Goal: Use online tool/utility: Use online tool/utility

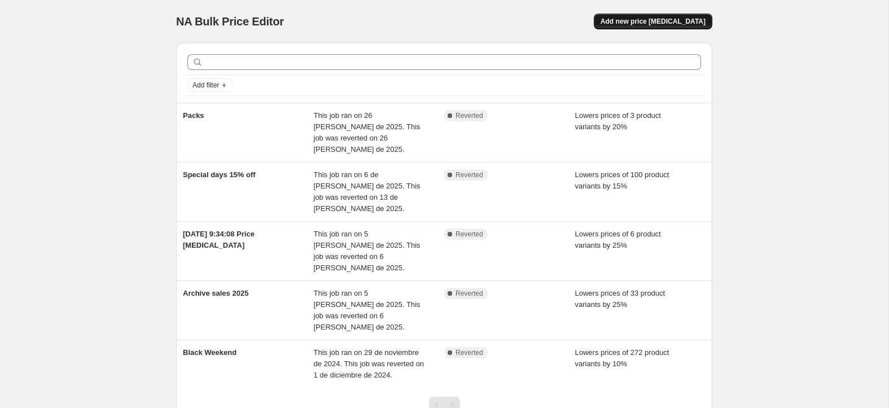
click at [653, 23] on span "Add new price [MEDICAL_DATA]" at bounding box center [652, 21] width 105 height 9
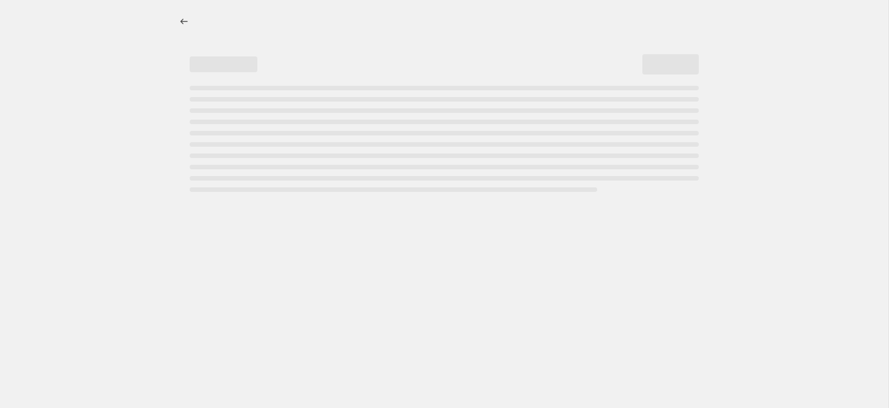
select select "percentage"
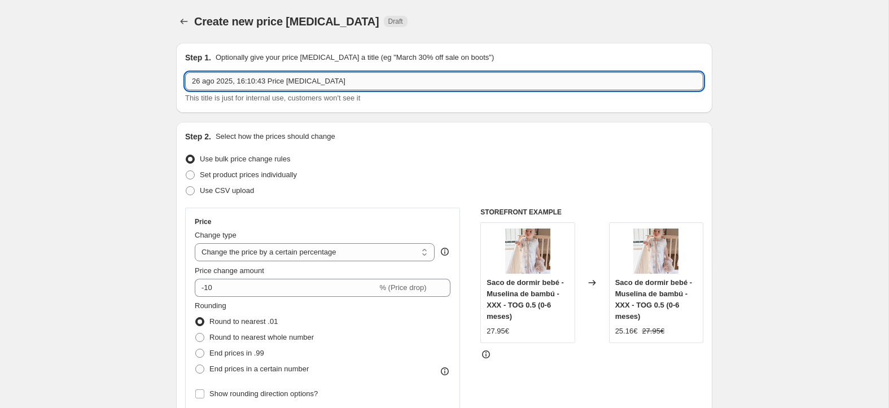
click at [329, 82] on input "26 ago 2025, 16:10:43 Price change job" at bounding box center [444, 81] width 518 height 18
paste input "Pack paseo Mint Tea (4 productos): saco de capazo de invierno + neceser + organ…"
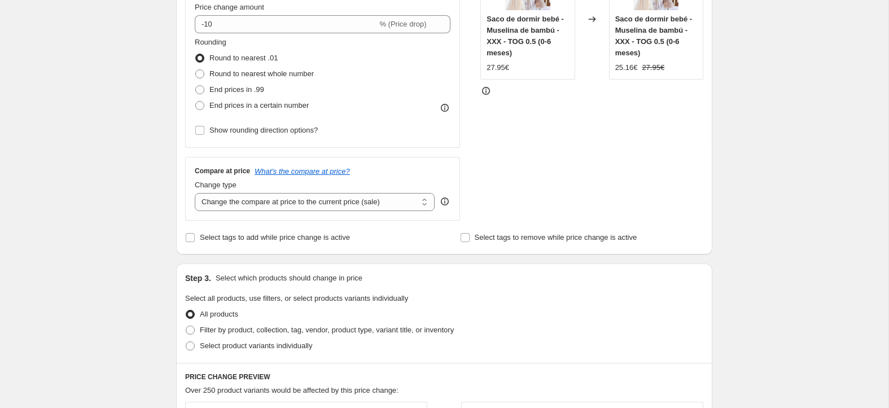
scroll to position [264, 0]
type input "Pack paseo Mint Tea (4 productos): saco de capazo de invierno + neceser + organ…"
click at [278, 330] on span "Filter by product, collection, tag, vendor, product type, variant title, or inv…" at bounding box center [327, 329] width 254 height 8
click at [186, 326] on input "Filter by product, collection, tag, vendor, product type, variant title, or inv…" at bounding box center [186, 325] width 1 height 1
radio input "true"
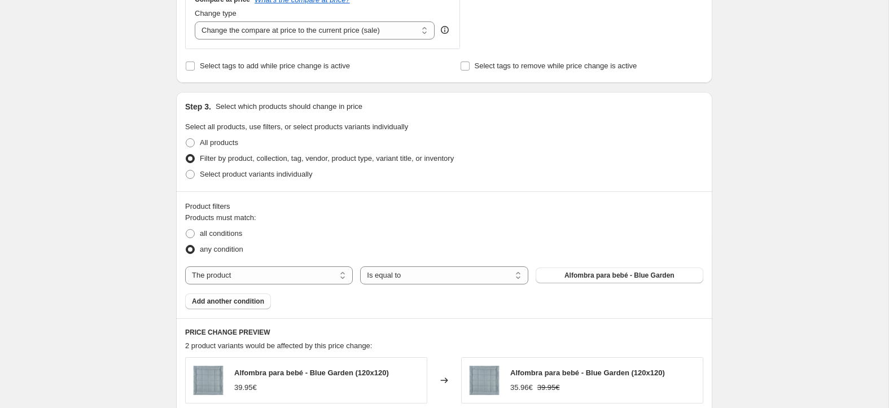
scroll to position [440, 0]
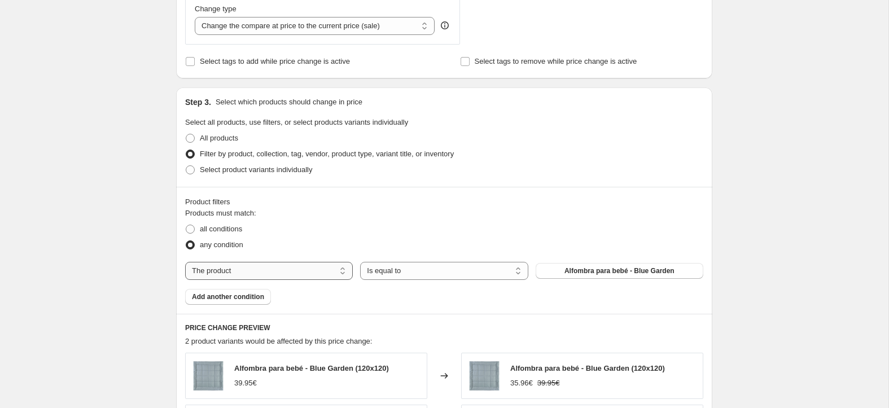
click at [286, 271] on select "The product The product's collection The product's tag The product's vendor The…" at bounding box center [269, 271] width 168 height 18
click at [590, 269] on span "Alfombra de gateo" at bounding box center [619, 270] width 59 height 9
click at [315, 274] on select "The product The product's collection The product's tag The product's vendor The…" at bounding box center [269, 271] width 168 height 18
select select "product"
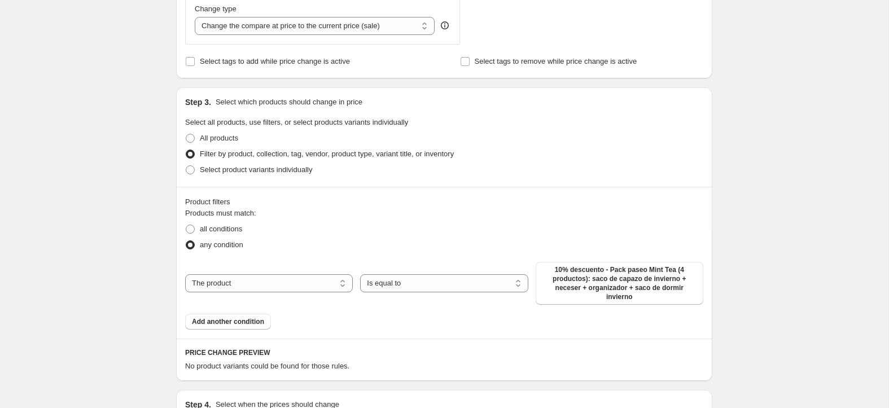
scroll to position [0, 0]
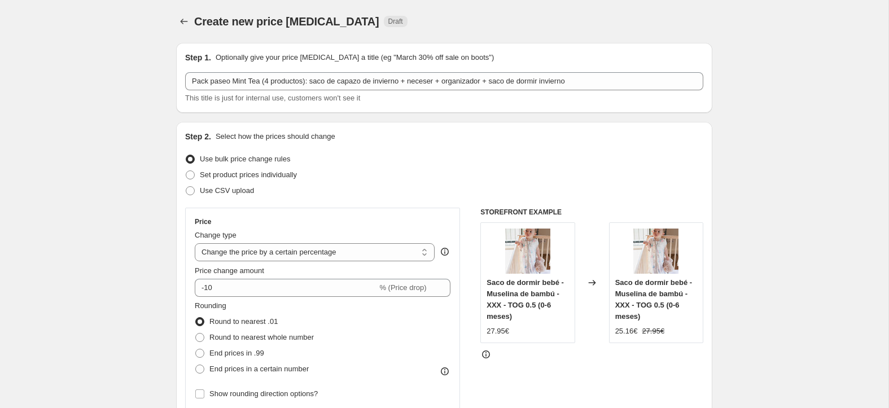
select select "percentage"
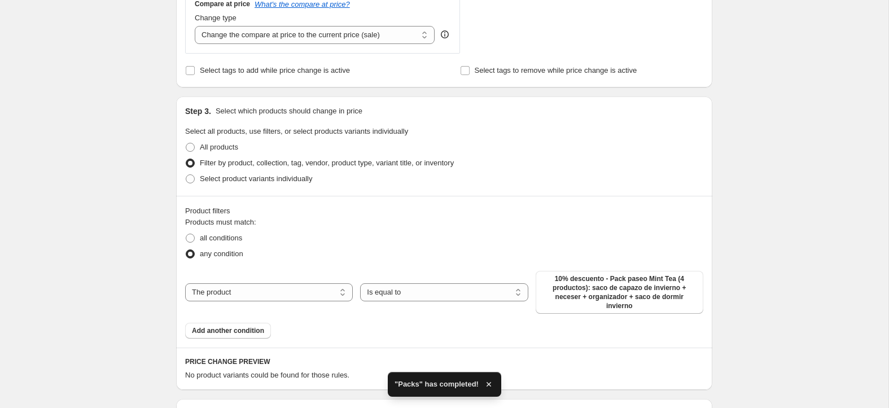
scroll to position [431, 0]
click at [573, 297] on span "10% descuento - Pack paseo Mint Tea (4 productos): saco de capazo de invierno +…" at bounding box center [619, 292] width 154 height 36
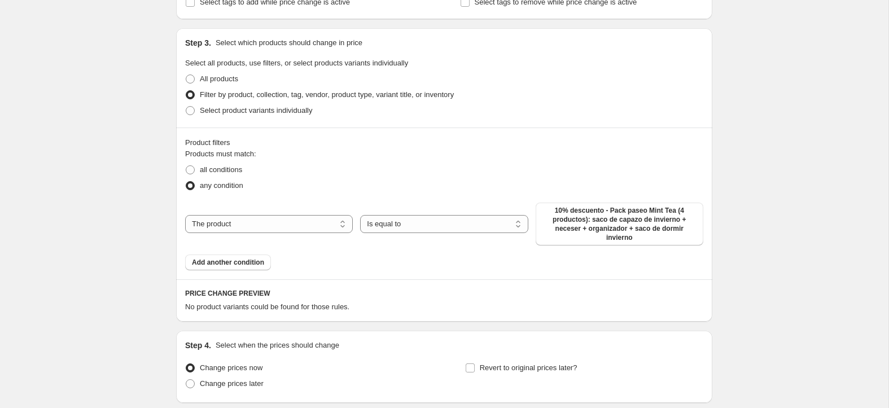
scroll to position [588, 0]
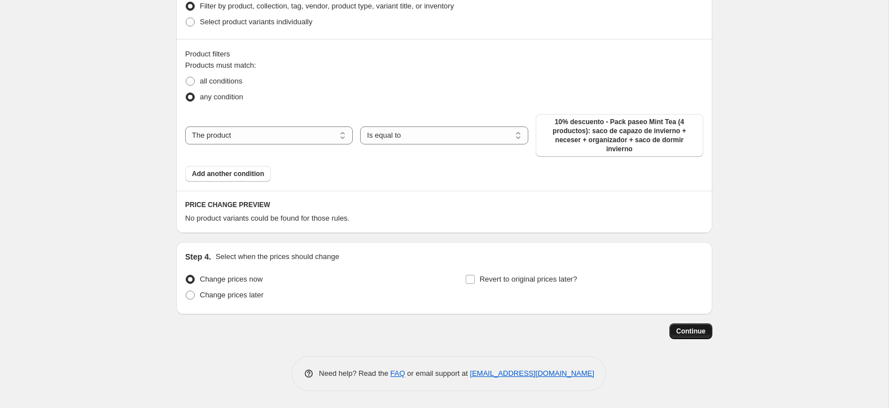
click at [683, 327] on span "Continue" at bounding box center [690, 331] width 29 height 9
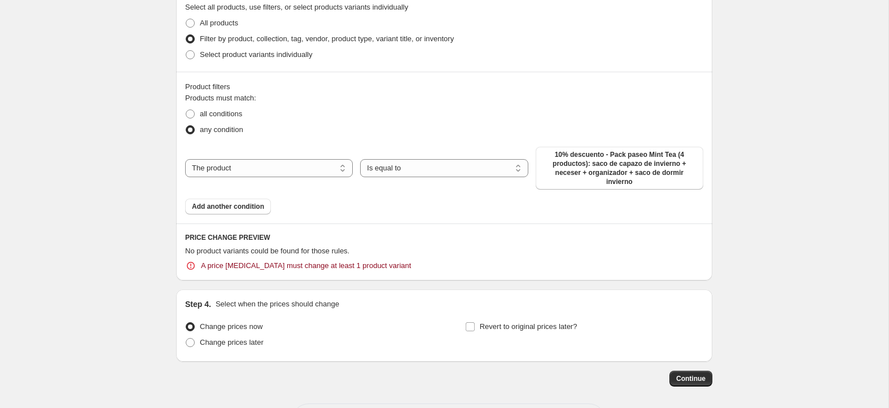
scroll to position [620, 0]
click at [190, 264] on icon at bounding box center [190, 262] width 1 height 3
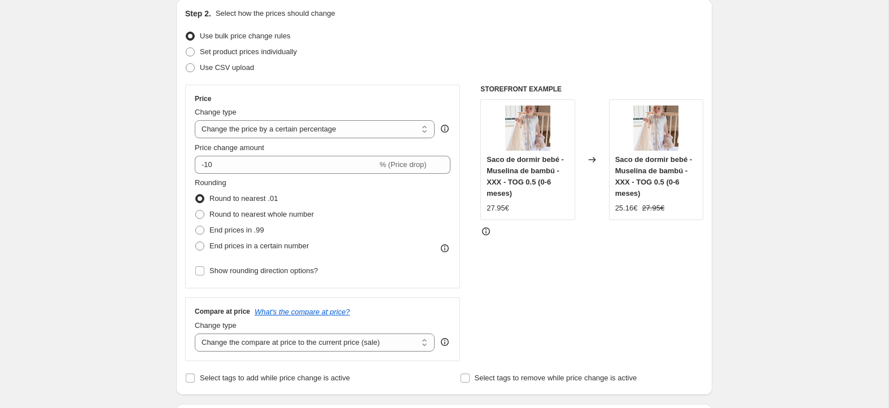
scroll to position [231, 0]
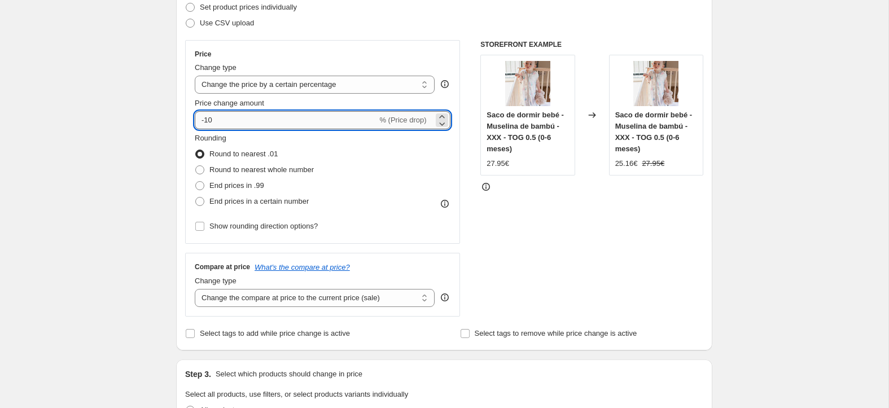
click at [204, 120] on input "-10" at bounding box center [286, 120] width 182 height 18
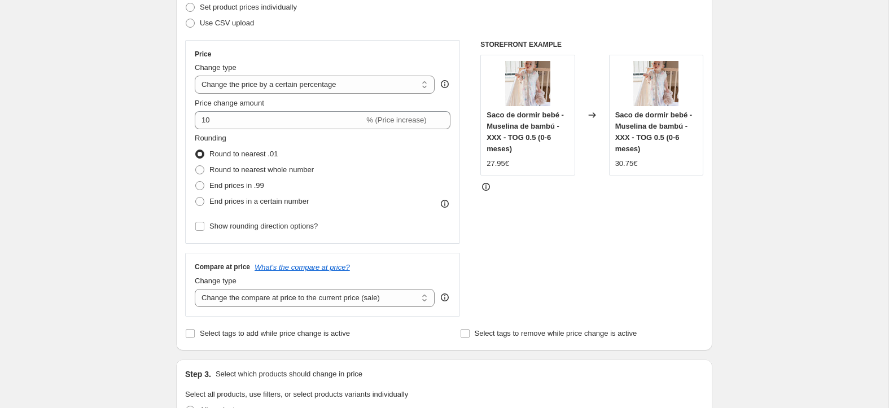
click at [135, 187] on div "Create new price change job. This page is ready Create new price change job Dra…" at bounding box center [444, 305] width 888 height 1073
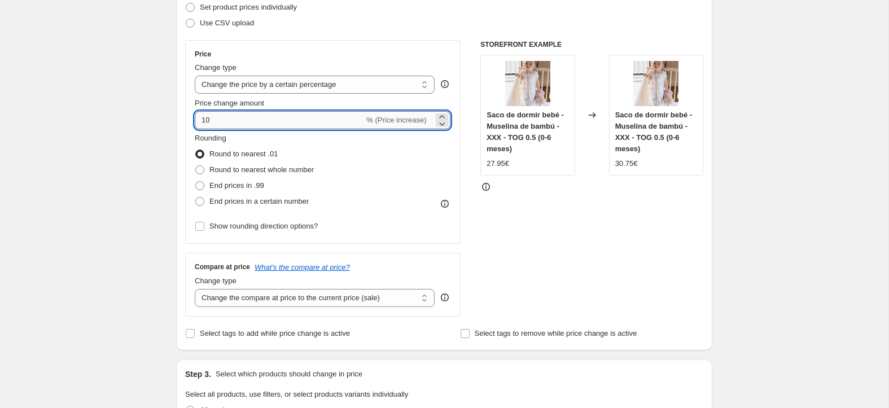
click at [203, 126] on input "10" at bounding box center [279, 120] width 169 height 18
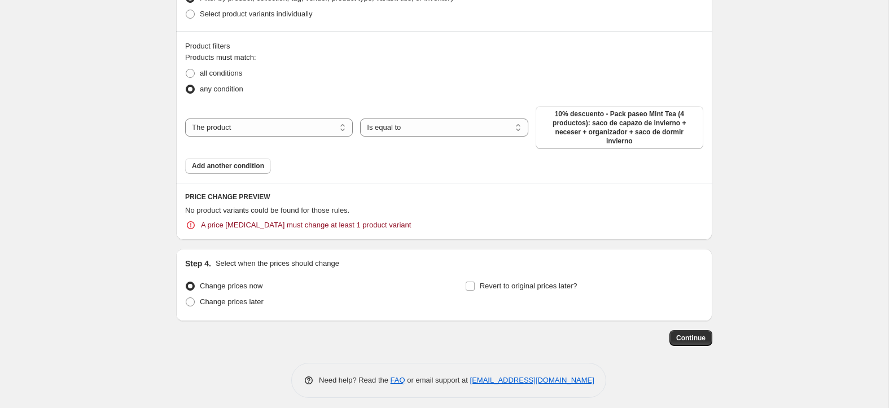
scroll to position [665, 0]
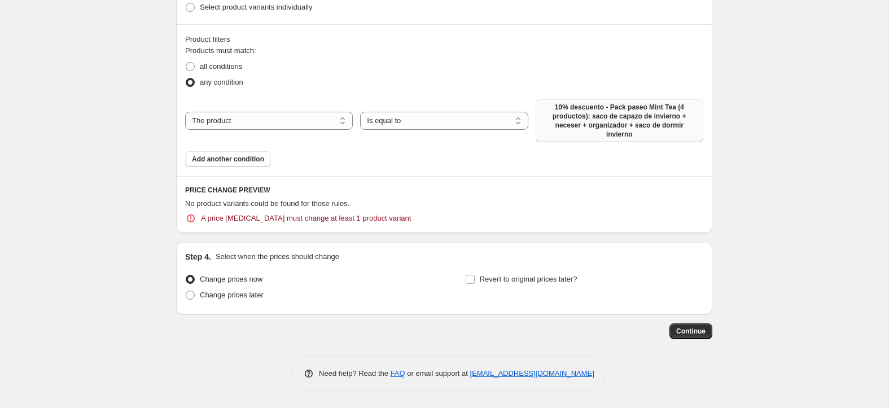
type input "-10"
click at [591, 133] on span "10% descuento - Pack paseo Mint Tea (4 productos): saco de capazo de invierno +…" at bounding box center [619, 121] width 154 height 36
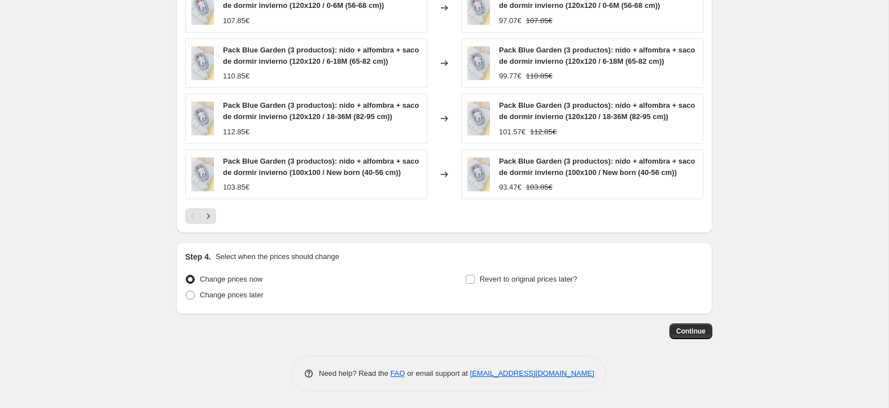
scroll to position [906, 0]
click at [678, 331] on span "Continue" at bounding box center [690, 331] width 29 height 9
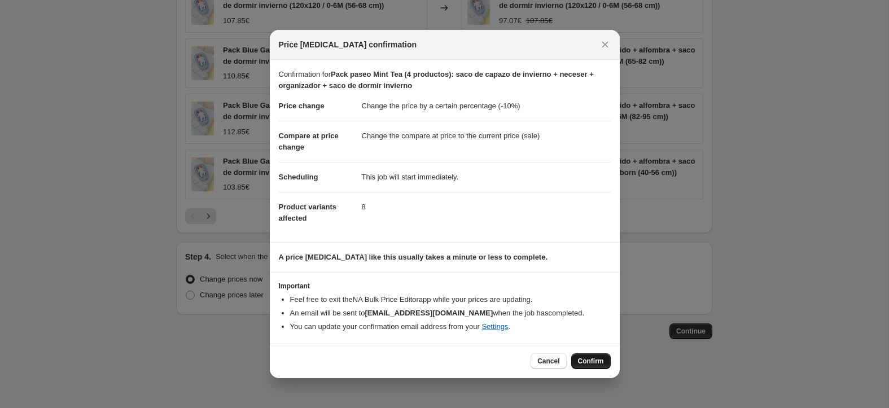
click at [587, 362] on span "Confirm" at bounding box center [591, 361] width 26 height 9
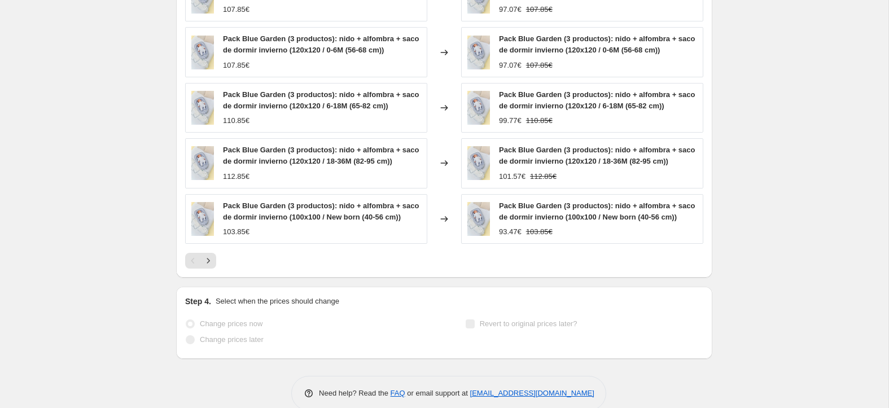
select select "percentage"
click at [205, 268] on icon "Next" at bounding box center [208, 262] width 11 height 11
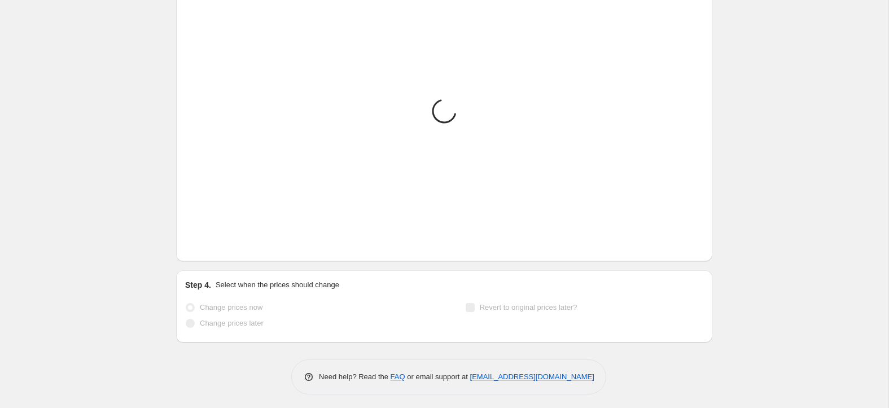
scroll to position [879, 0]
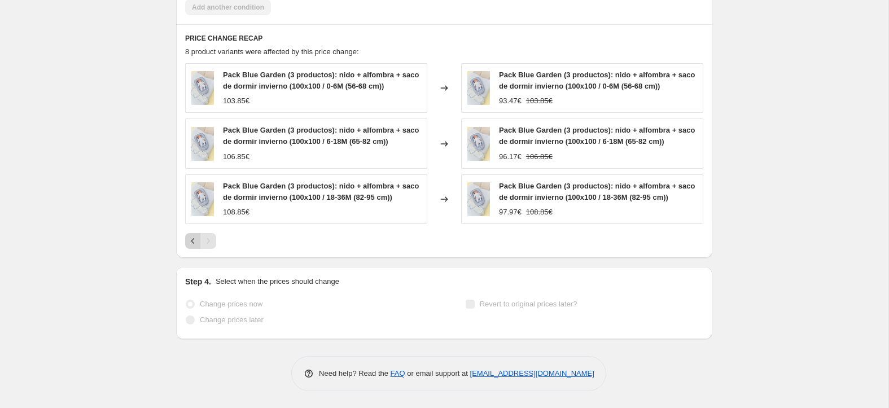
click at [188, 243] on icon "Previous" at bounding box center [192, 240] width 11 height 11
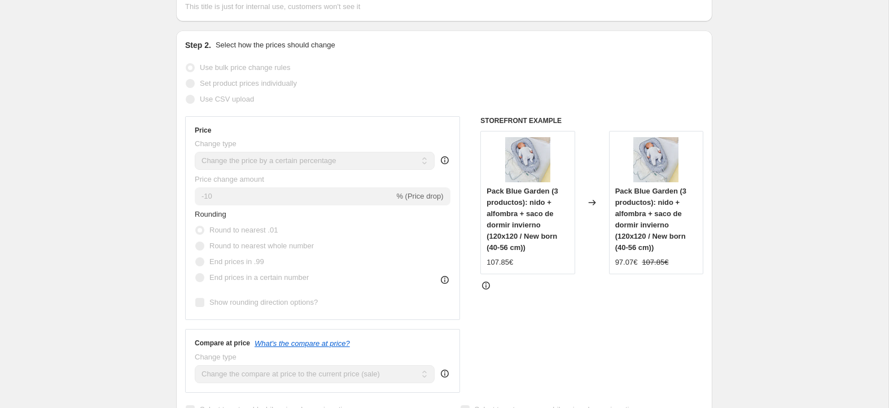
scroll to position [0, 0]
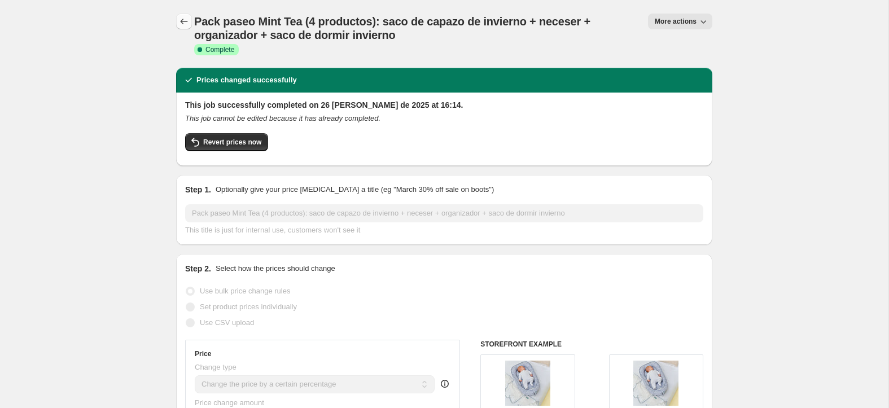
click at [182, 23] on icon "Price change jobs" at bounding box center [184, 22] width 7 height 6
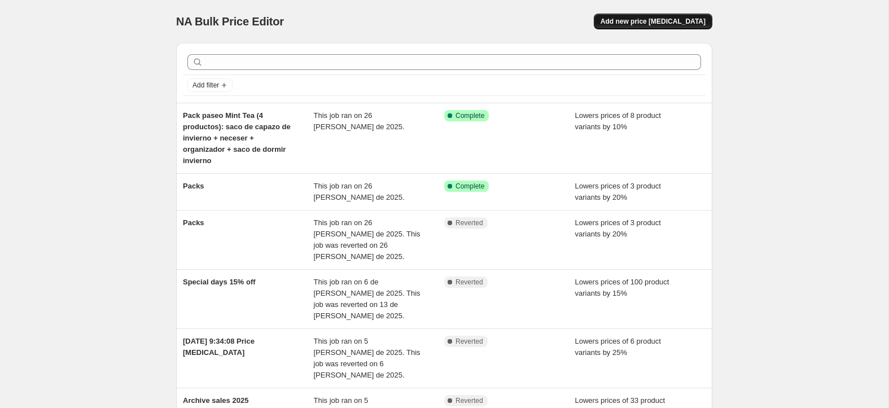
click at [665, 24] on span "Add new price [MEDICAL_DATA]" at bounding box center [652, 21] width 105 height 9
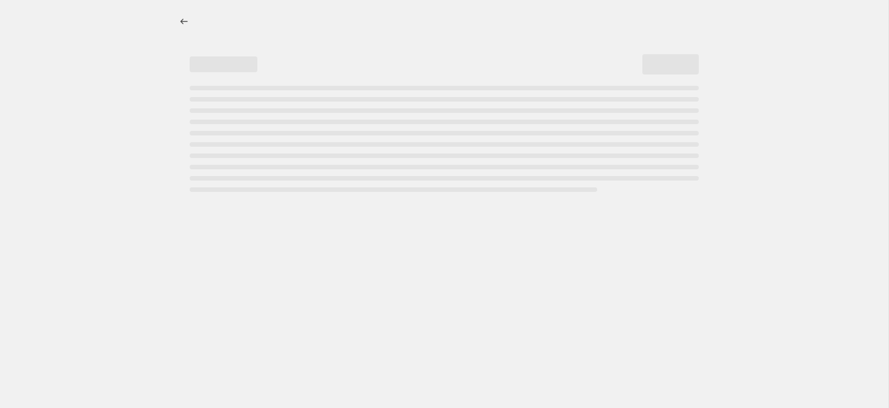
select select "percentage"
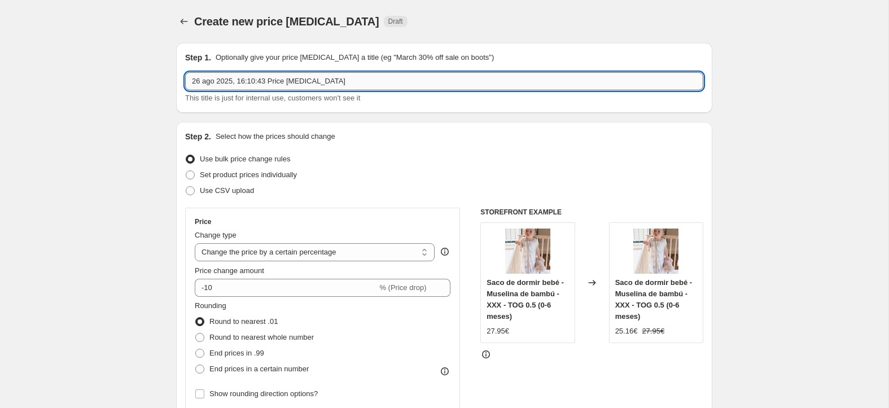
click at [292, 84] on input "26 ago 2025, 16:10:43 Price change job" at bounding box center [444, 81] width 518 height 18
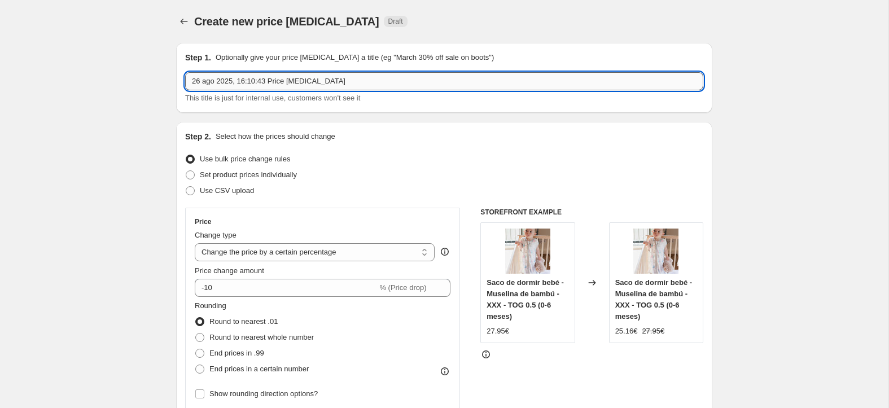
click at [292, 84] on input "26 ago 2025, 16:10:43 Price change job" at bounding box center [444, 81] width 518 height 18
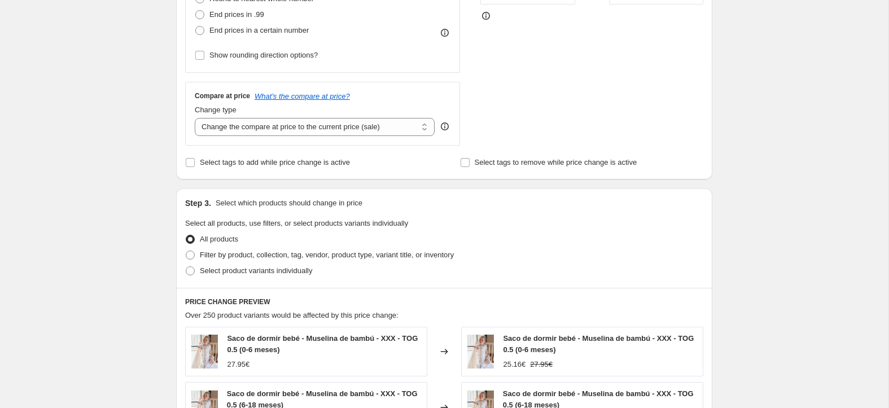
scroll to position [347, 0]
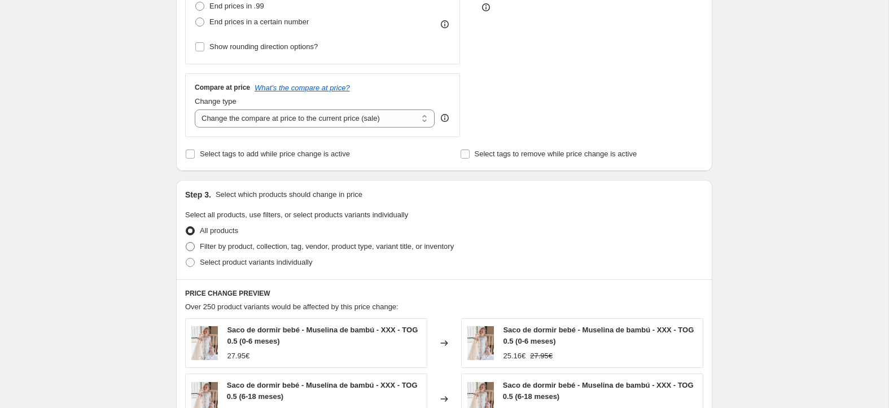
type input "PRUEBA"
click at [247, 246] on span "Filter by product, collection, tag, vendor, product type, variant title, or inv…" at bounding box center [327, 246] width 254 height 8
click at [186, 243] on input "Filter by product, collection, tag, vendor, product type, variant title, or inv…" at bounding box center [186, 242] width 1 height 1
radio input "true"
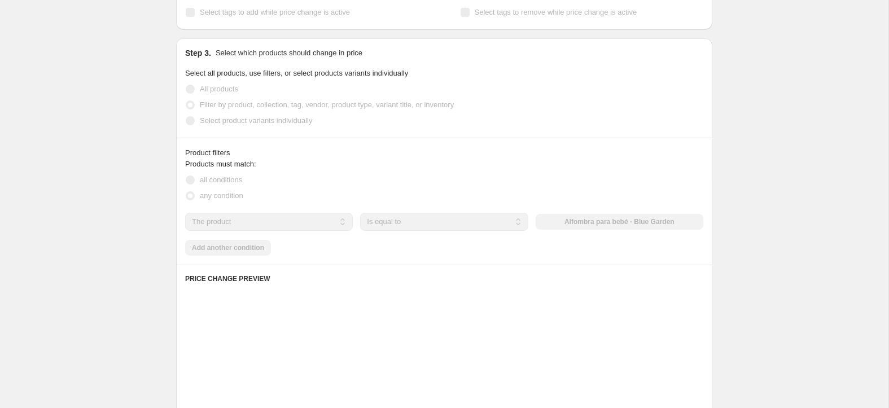
scroll to position [489, 0]
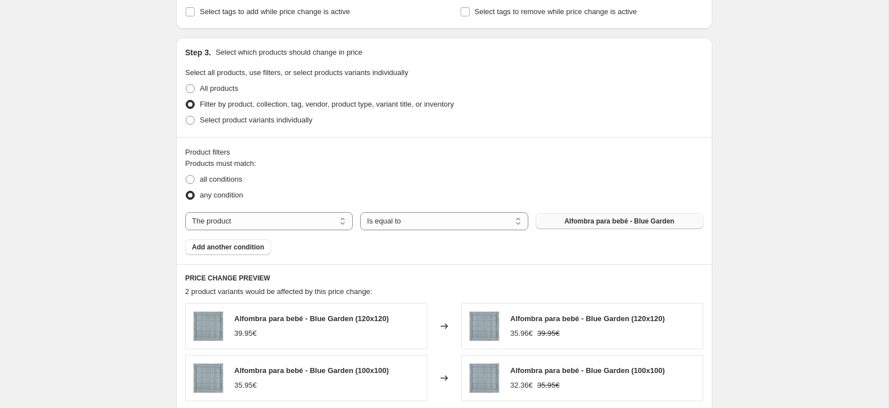
click at [598, 220] on span "Alfombra para bebé - Blue Garden" at bounding box center [619, 221] width 110 height 9
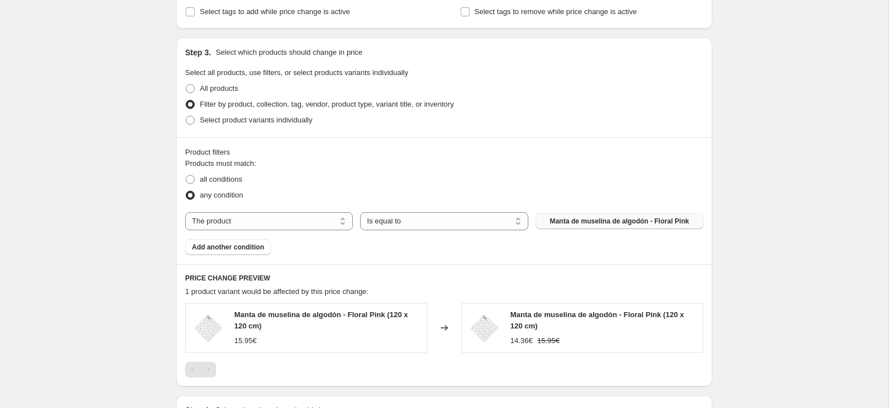
scroll to position [643, 0]
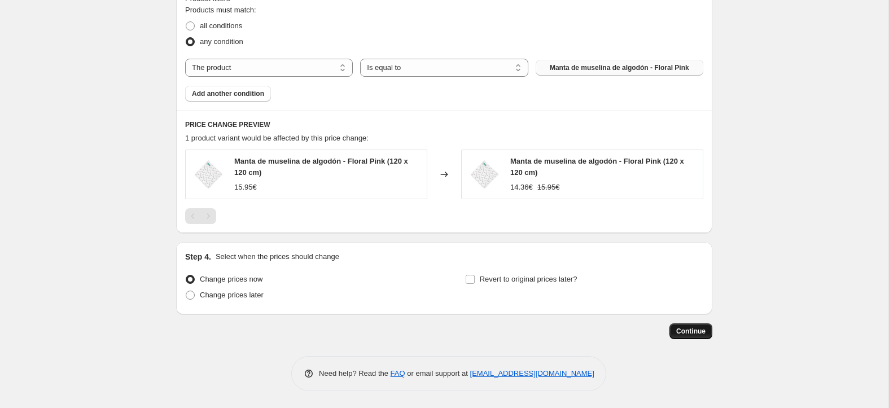
click at [669, 330] on button "Continue" at bounding box center [690, 331] width 43 height 16
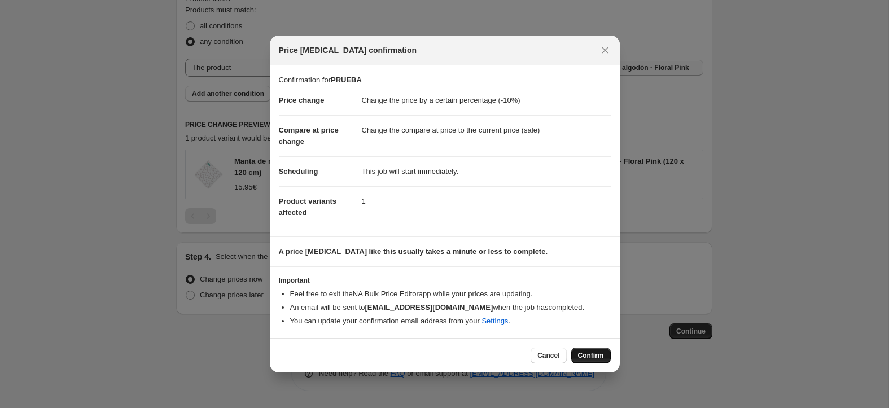
click at [594, 352] on span "Confirm" at bounding box center [591, 355] width 26 height 9
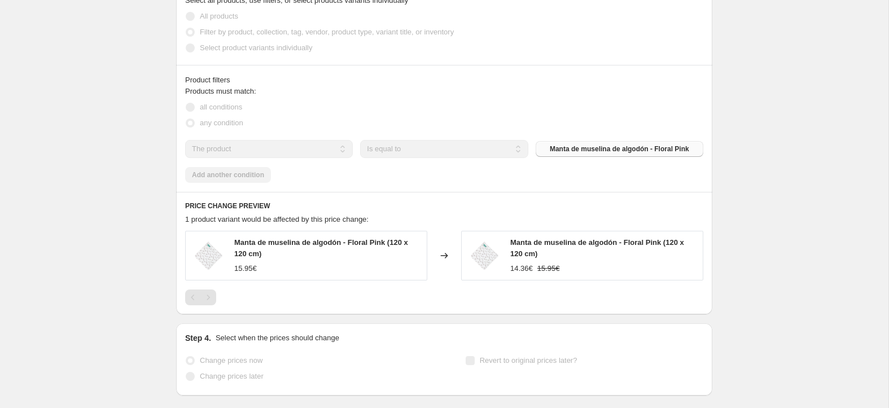
scroll to position [672, 0]
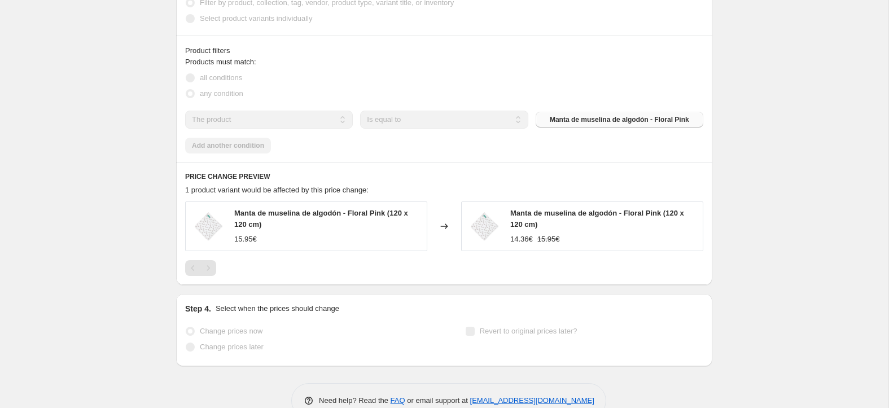
select select "percentage"
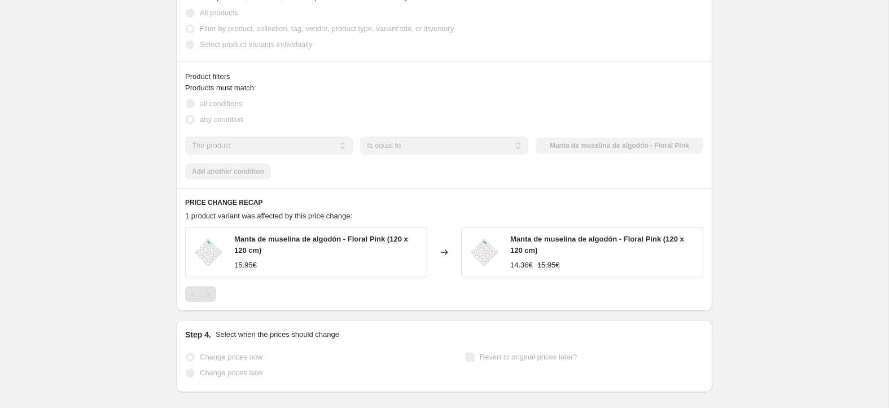
scroll to position [0, 0]
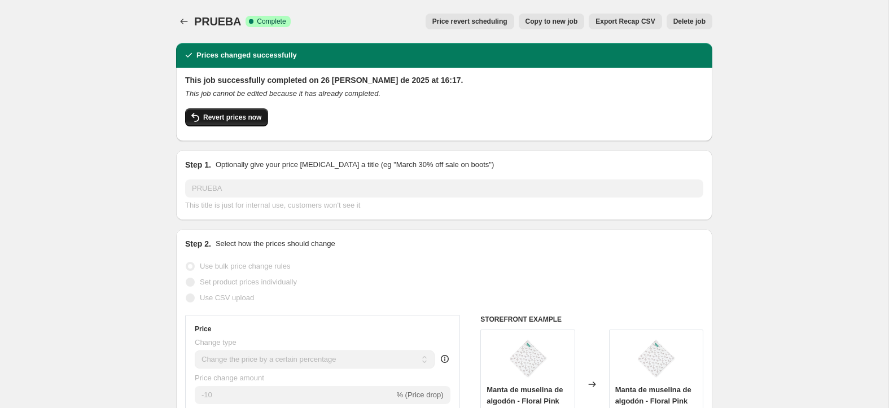
click at [252, 113] on span "Revert prices now" at bounding box center [232, 117] width 58 height 9
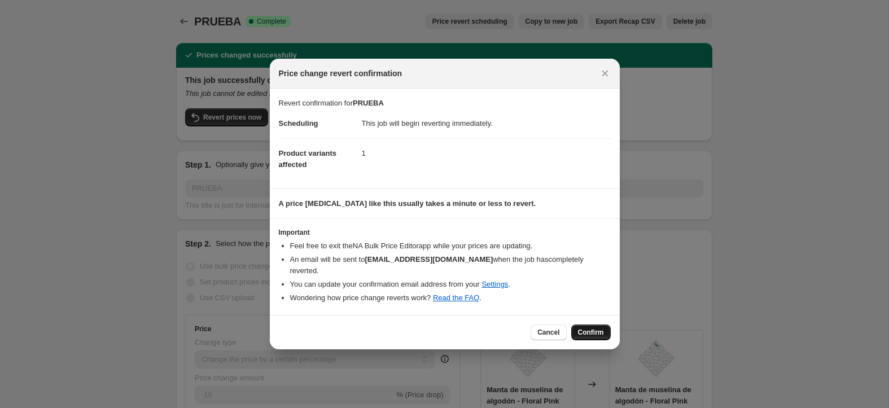
click at [596, 331] on span "Confirm" at bounding box center [591, 332] width 26 height 9
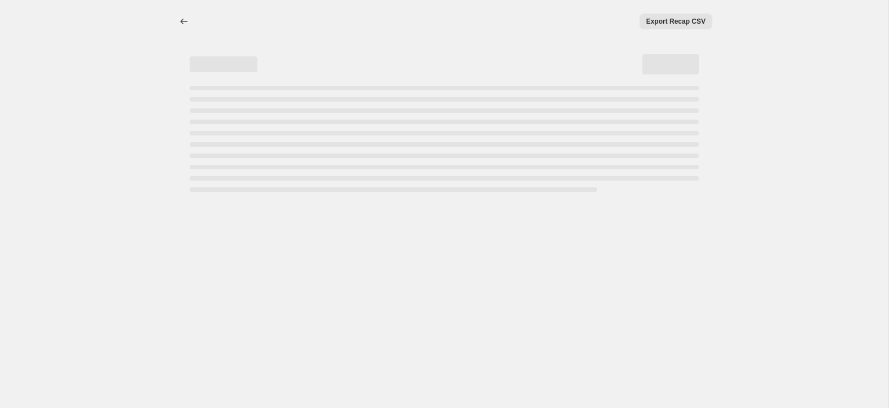
select select "percentage"
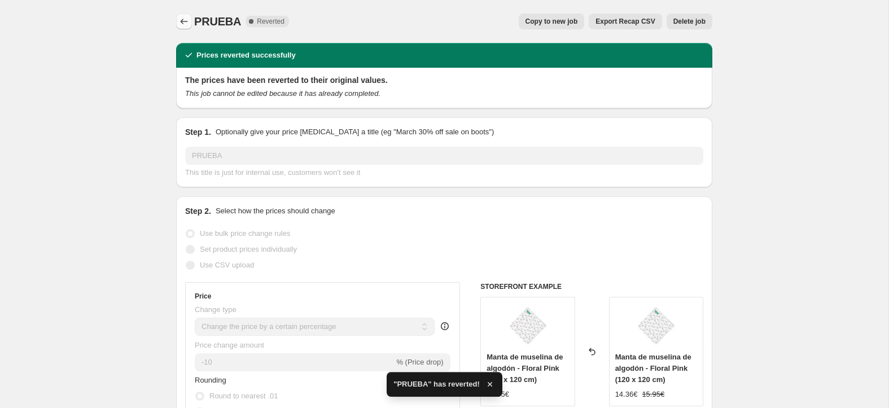
click at [187, 22] on icon "Price change jobs" at bounding box center [183, 21] width 11 height 11
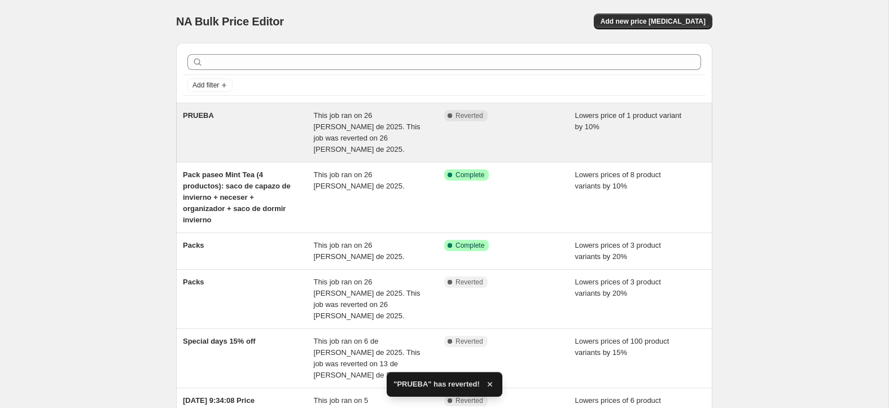
click at [205, 118] on span "PRUEBA" at bounding box center [198, 115] width 31 height 8
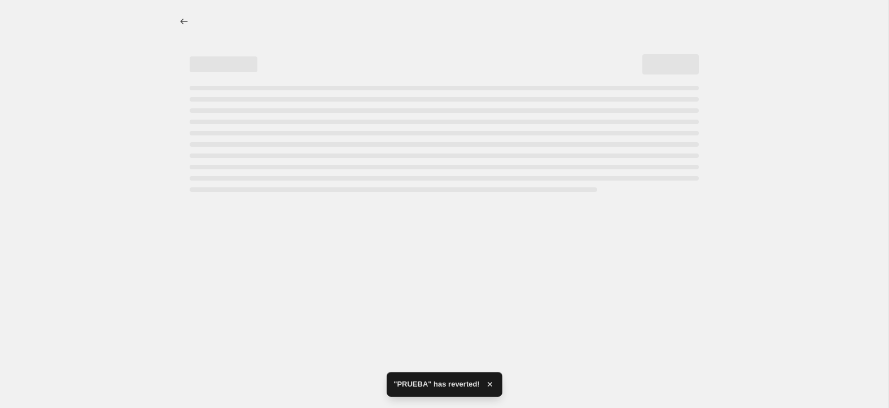
select select "percentage"
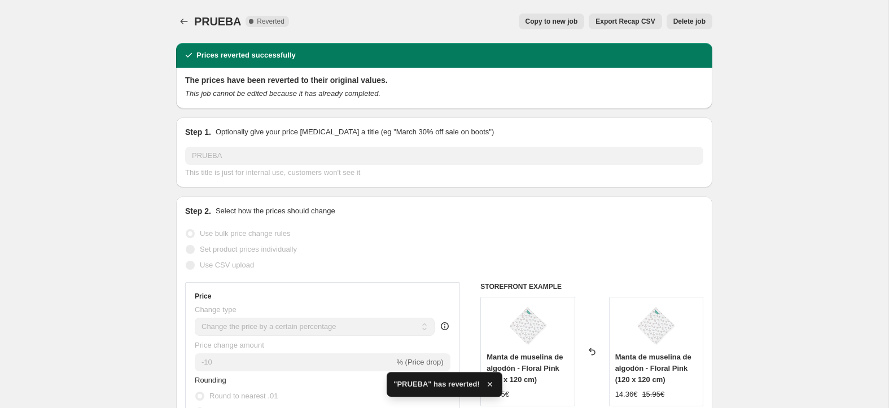
click at [681, 24] on span "Delete job" at bounding box center [689, 21] width 32 height 9
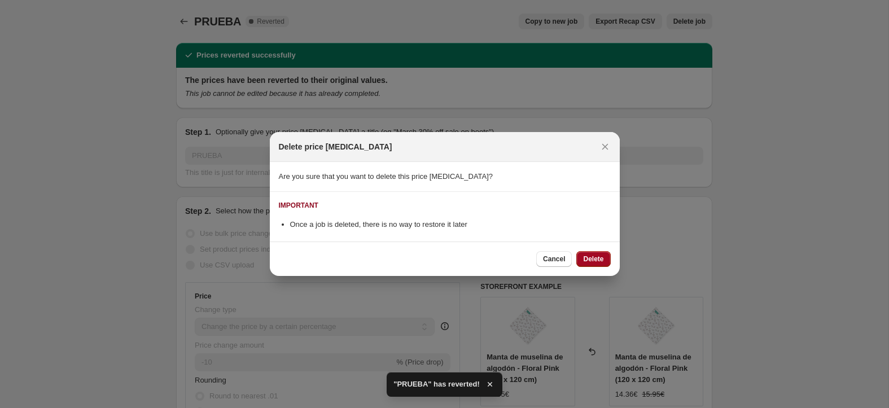
click at [593, 265] on button "Delete" at bounding box center [593, 259] width 34 height 16
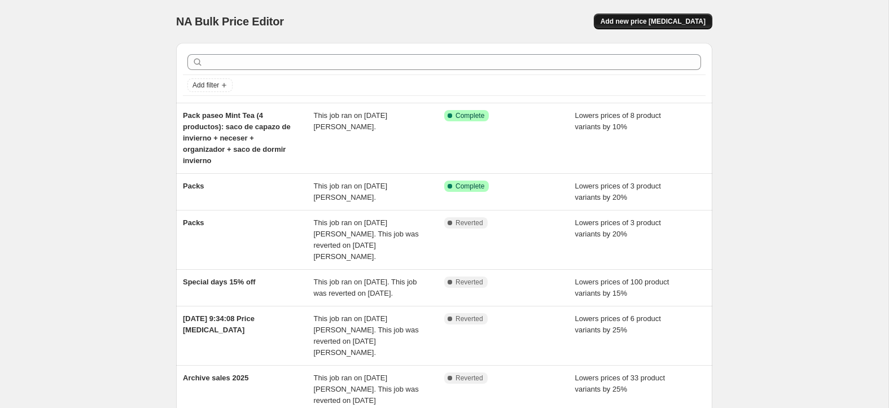
click at [651, 24] on span "Add new price [MEDICAL_DATA]" at bounding box center [652, 21] width 105 height 9
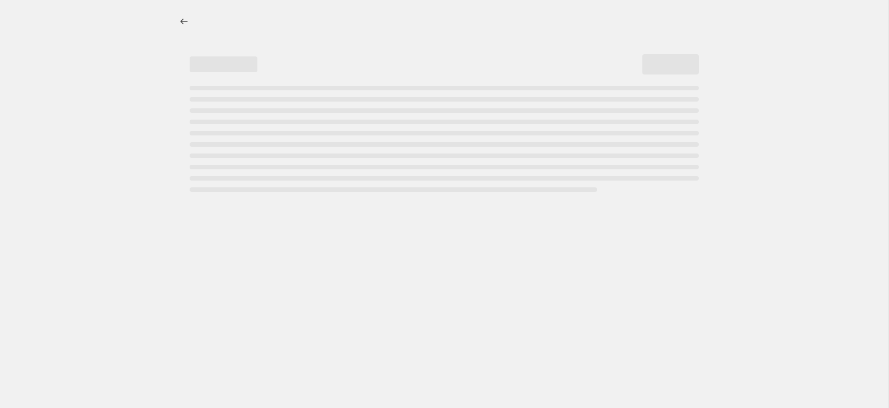
select select "percentage"
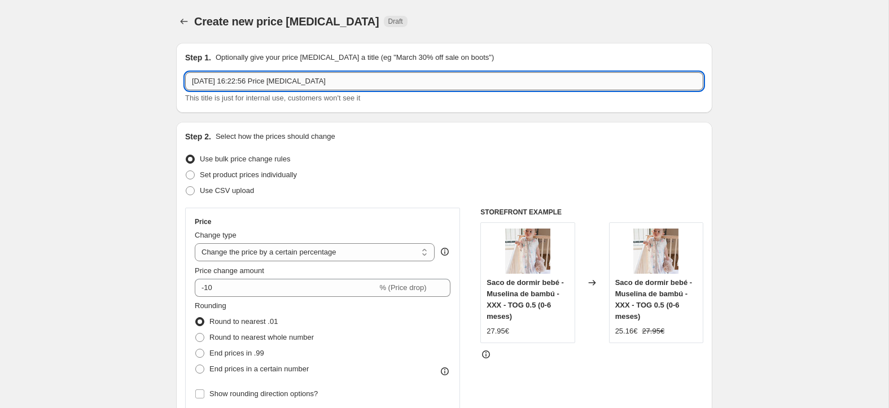
click at [252, 87] on input "[DATE] 16:22:56 Price [MEDICAL_DATA]" at bounding box center [444, 81] width 518 height 18
paste input "Pack Teddy (2 productos): saco de capazo de entretiempo + saco de dormir entret…"
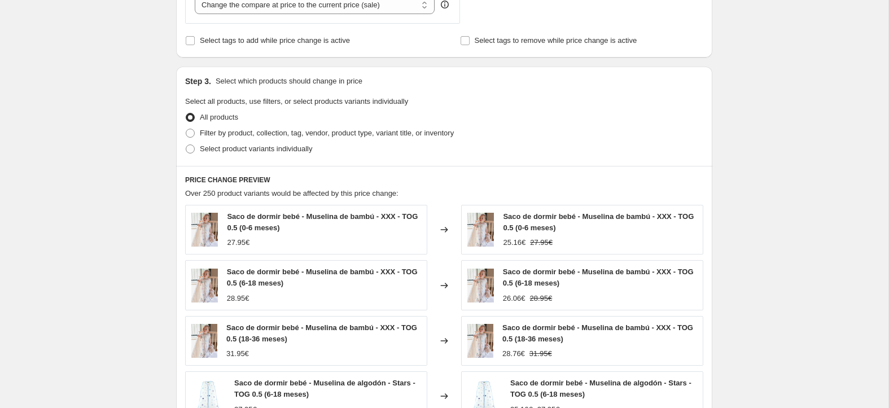
scroll to position [364, 0]
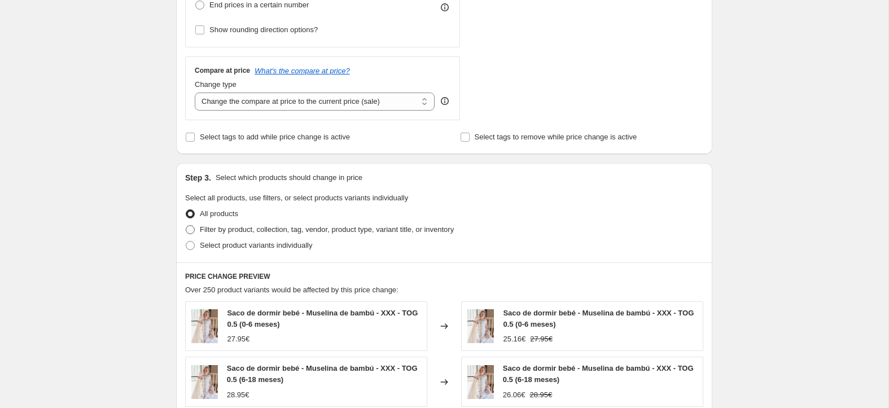
type input "Pack Teddy (2 productos): saco de capazo de entretiempo + saco de dormir entret…"
click at [252, 228] on span "Filter by product, collection, tag, vendor, product type, variant title, or inv…" at bounding box center [327, 229] width 254 height 8
click at [186, 226] on input "Filter by product, collection, tag, vendor, product type, variant title, or inv…" at bounding box center [186, 225] width 1 height 1
radio input "true"
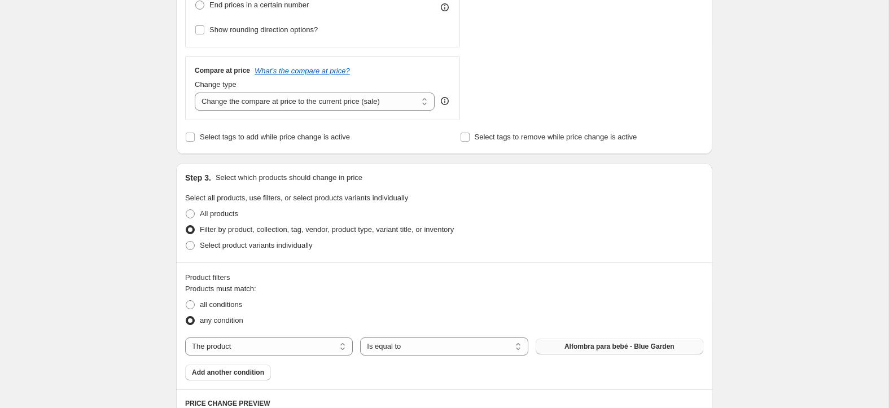
click at [609, 325] on span "Alfombra para bebé - Blue Garden" at bounding box center [619, 346] width 110 height 9
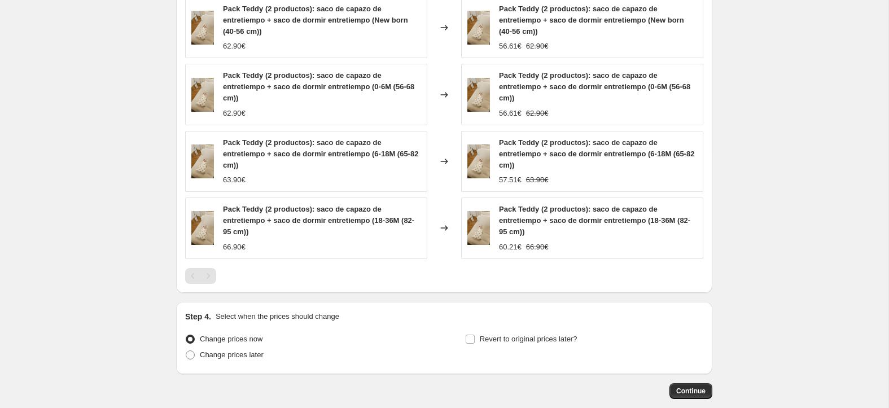
scroll to position [862, 0]
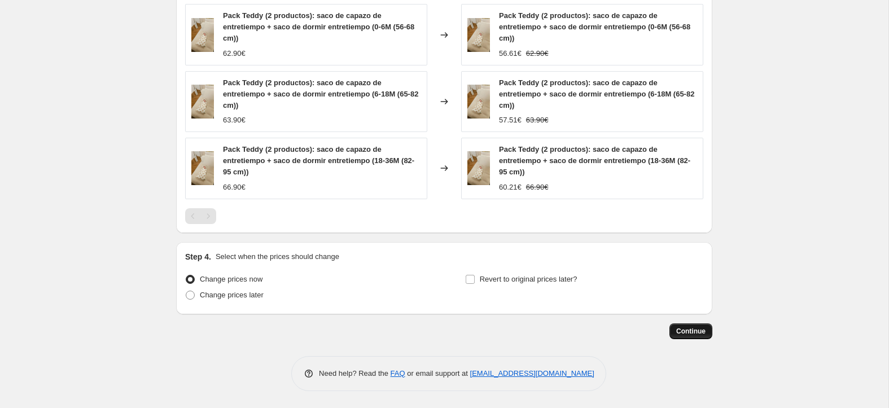
click at [676, 325] on span "Continue" at bounding box center [690, 331] width 29 height 9
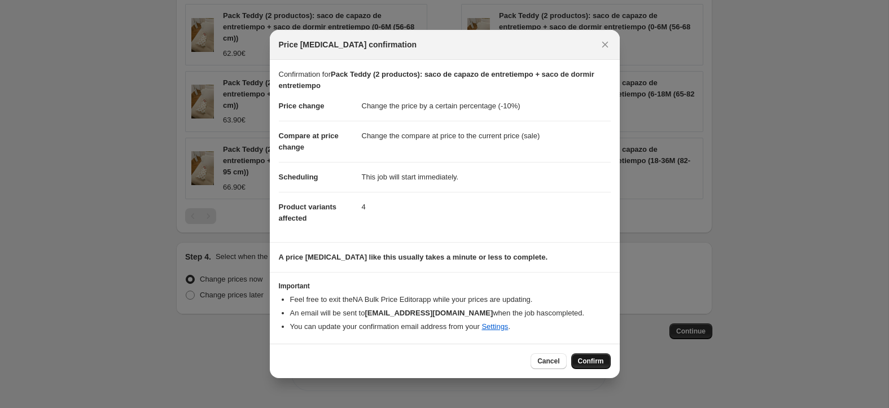
click at [585, 325] on span "Confirm" at bounding box center [591, 361] width 26 height 9
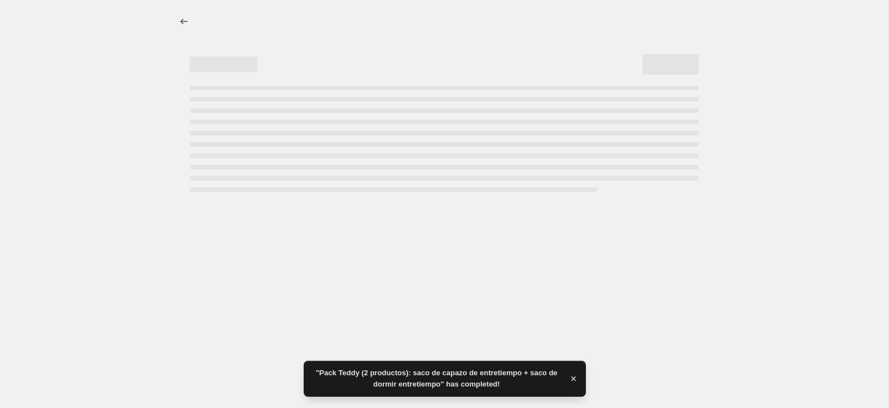
select select "percentage"
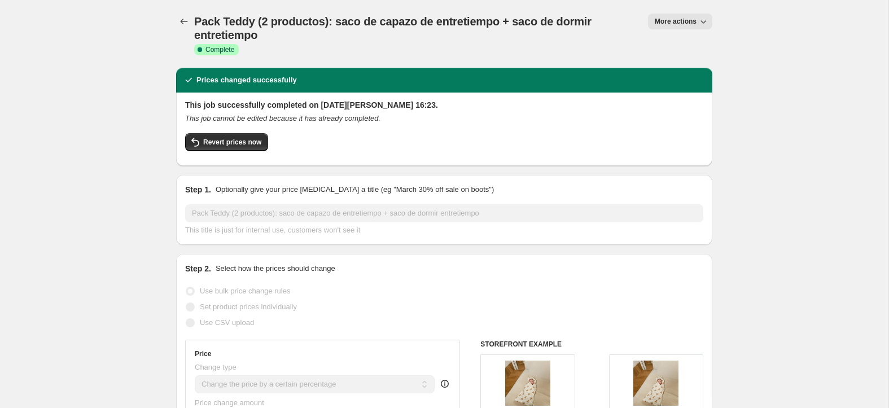
click at [179, 12] on div "Pack Teddy (2 productos): saco de capazo de entretiempo + saco de dormir entret…" at bounding box center [444, 34] width 536 height 68
click at [182, 23] on icon "Price change jobs" at bounding box center [183, 21] width 11 height 11
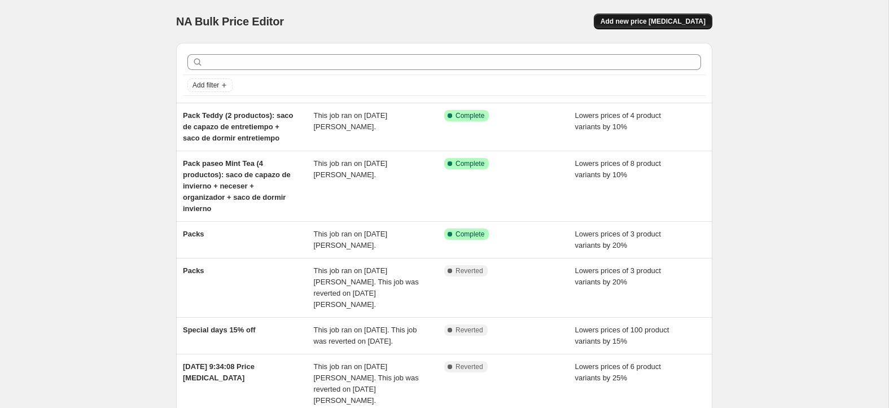
click at [650, 21] on span "Add new price [MEDICAL_DATA]" at bounding box center [652, 21] width 105 height 9
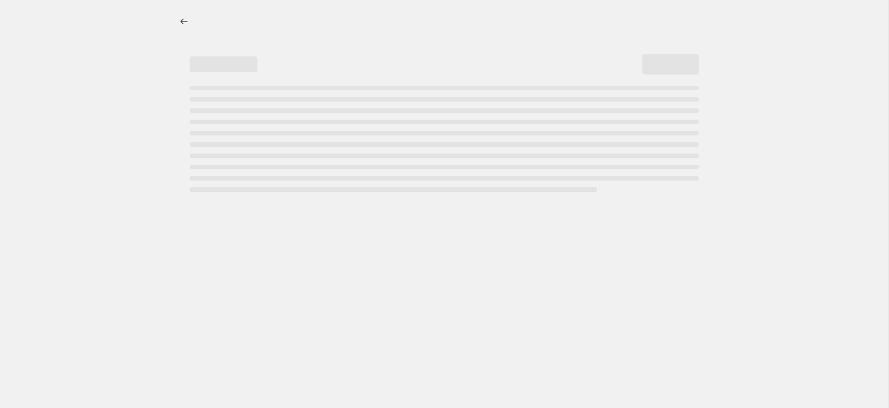
select select "percentage"
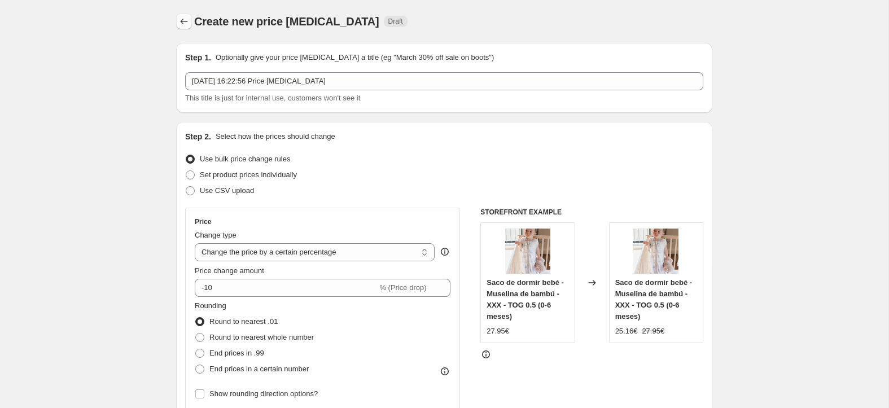
click at [186, 22] on icon "Price change jobs" at bounding box center [183, 21] width 11 height 11
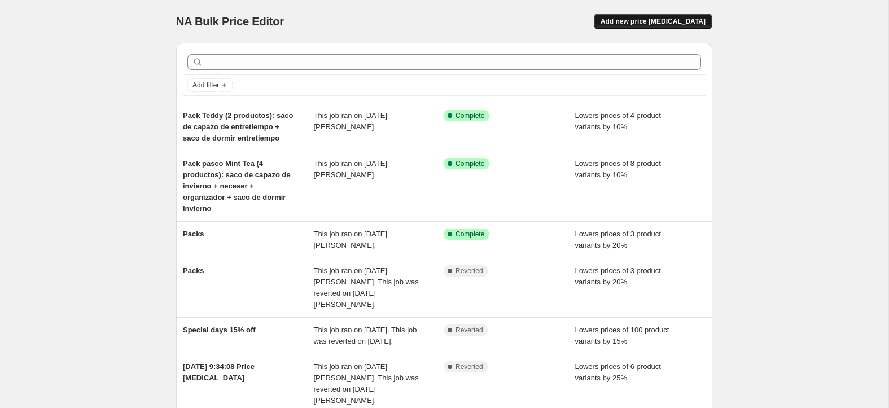
click at [664, 19] on span "Add new price [MEDICAL_DATA]" at bounding box center [652, 21] width 105 height 9
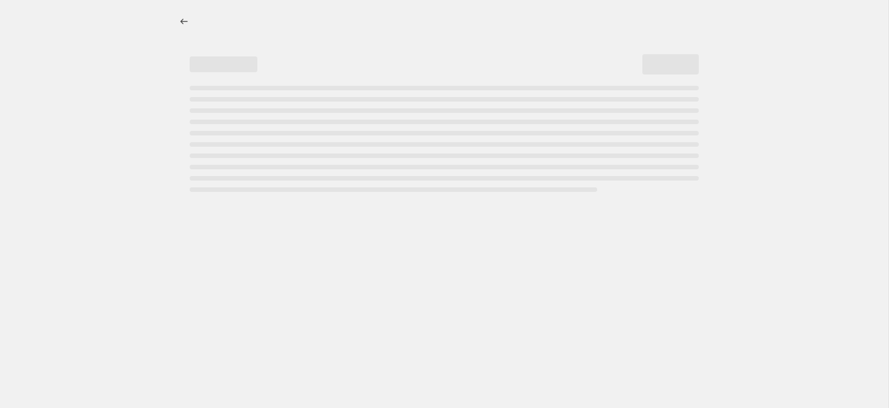
select select "percentage"
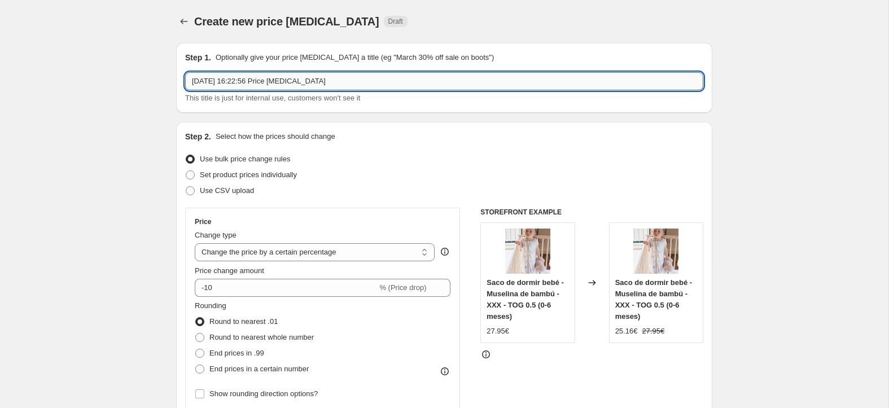
click at [238, 87] on input "[DATE] 16:22:56 Price [MEDICAL_DATA]" at bounding box center [444, 81] width 518 height 18
paste input "Pack Mint Tea (3 productos): nido + alfombra + saco de dormir invierno"
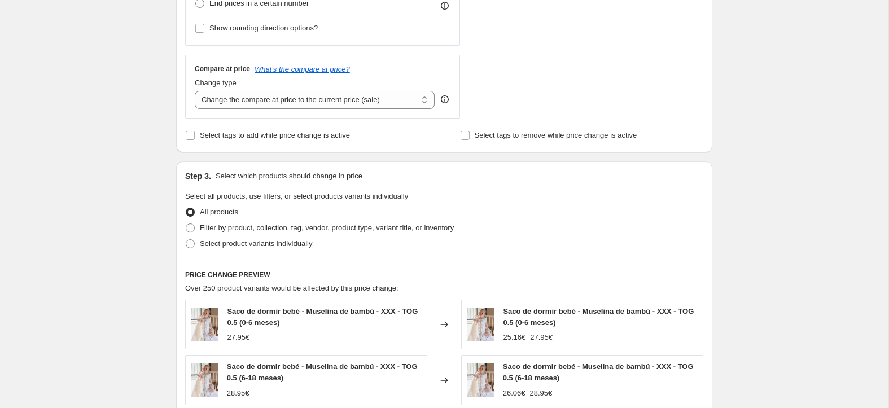
scroll to position [362, 0]
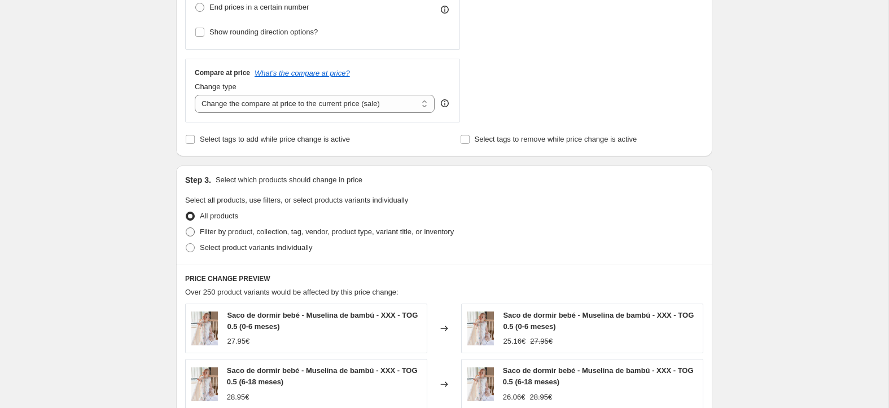
type input "Pack Mint Tea (3 productos): nido + alfombra + saco de dormir invierno"
click at [227, 236] on span "Filter by product, collection, tag, vendor, product type, variant title, or inv…" at bounding box center [327, 231] width 254 height 11
click at [186, 228] on input "Filter by product, collection, tag, vendor, product type, variant title, or inv…" at bounding box center [186, 227] width 1 height 1
radio input "true"
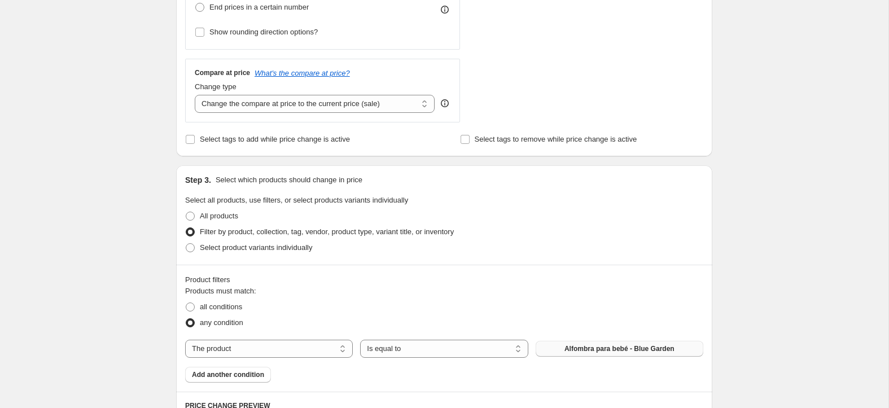
click at [593, 325] on button "Alfombra para bebé - Blue Garden" at bounding box center [620, 349] width 168 height 16
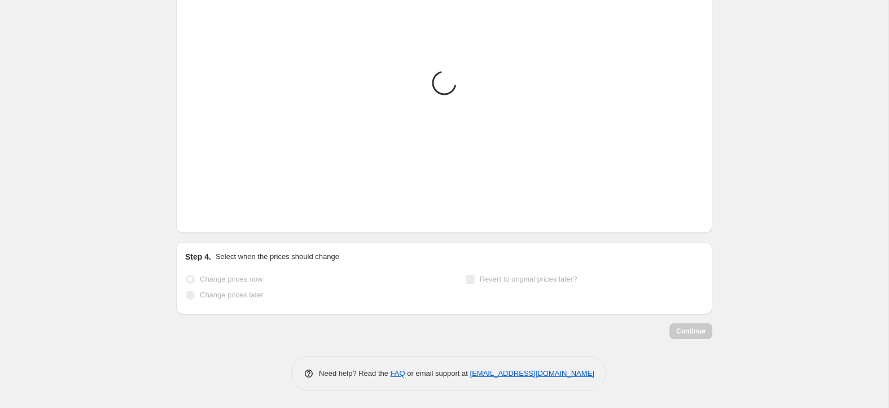
scroll to position [872, 0]
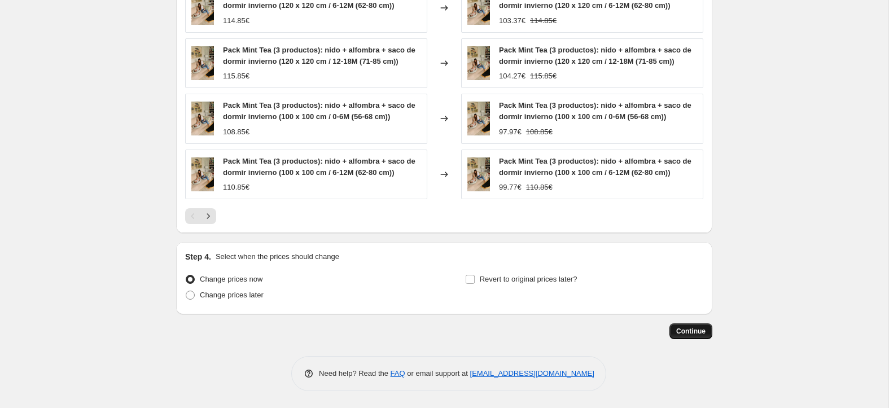
click at [676, 325] on span "Continue" at bounding box center [690, 331] width 29 height 9
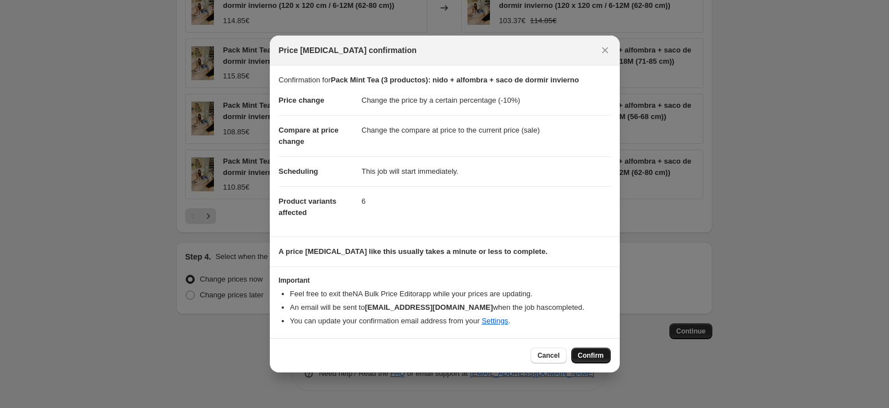
click at [580, 325] on span "Confirm" at bounding box center [591, 355] width 26 height 9
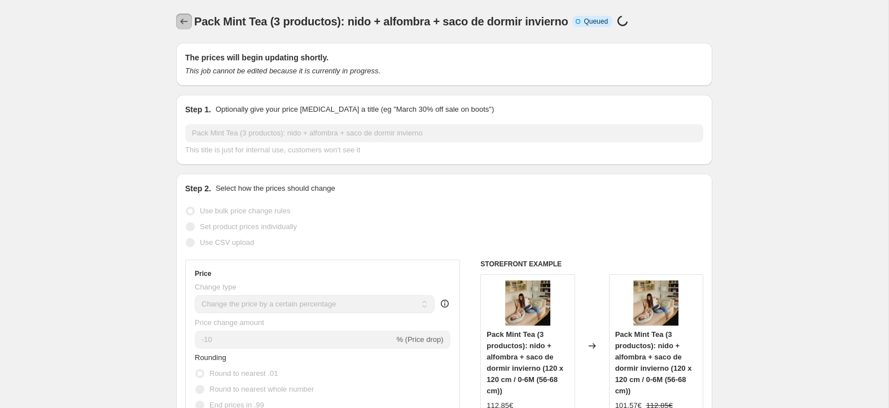
click at [183, 24] on icon "Price change jobs" at bounding box center [184, 22] width 7 height 6
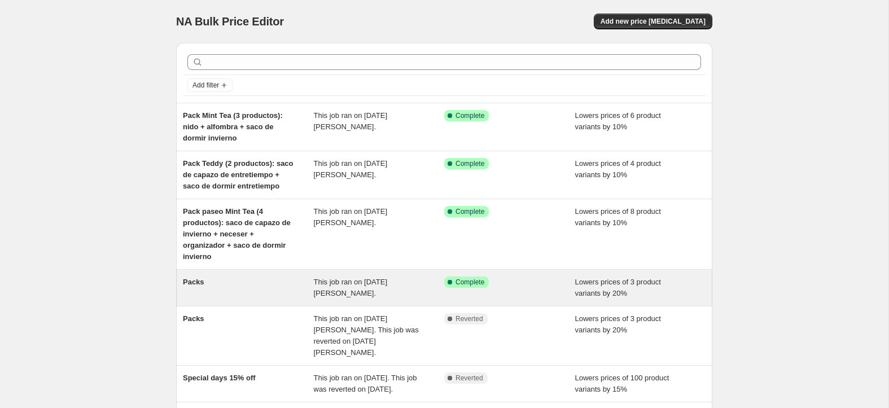
click at [196, 282] on span "Packs" at bounding box center [193, 282] width 21 height 8
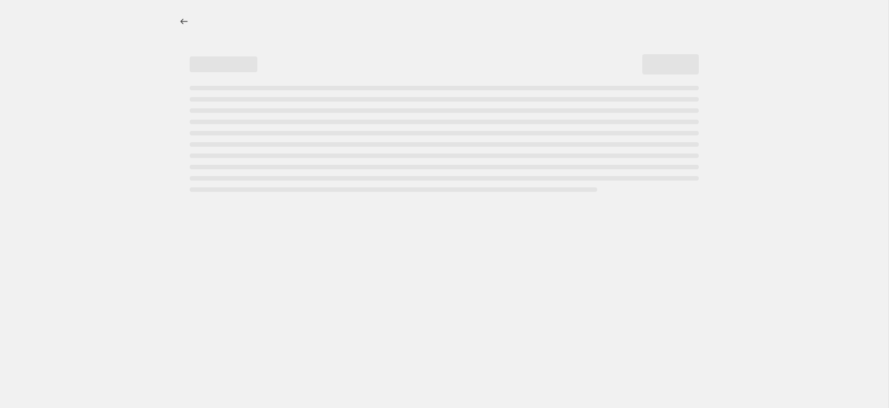
select select "percentage"
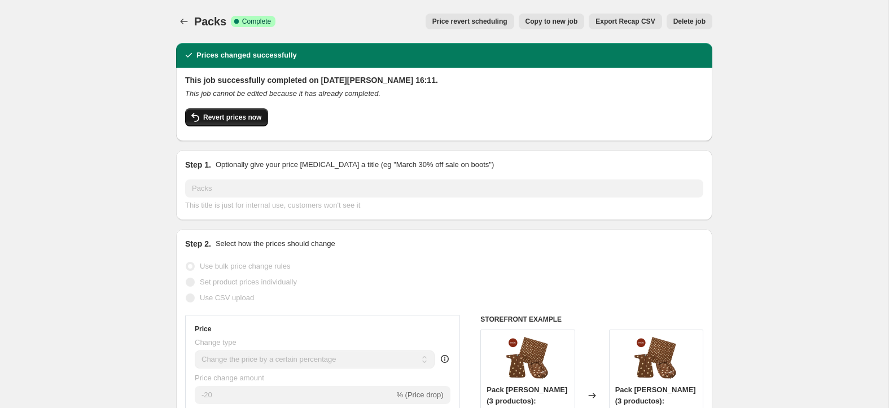
click at [225, 114] on span "Revert prices now" at bounding box center [232, 117] width 58 height 9
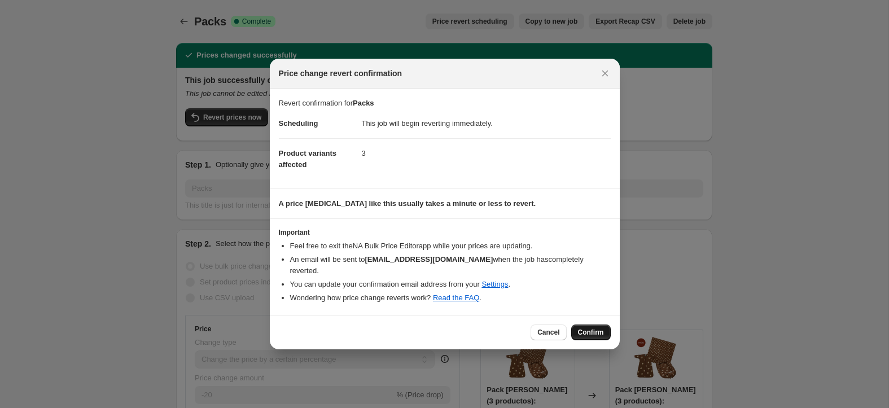
click at [588, 325] on span "Confirm" at bounding box center [591, 332] width 26 height 9
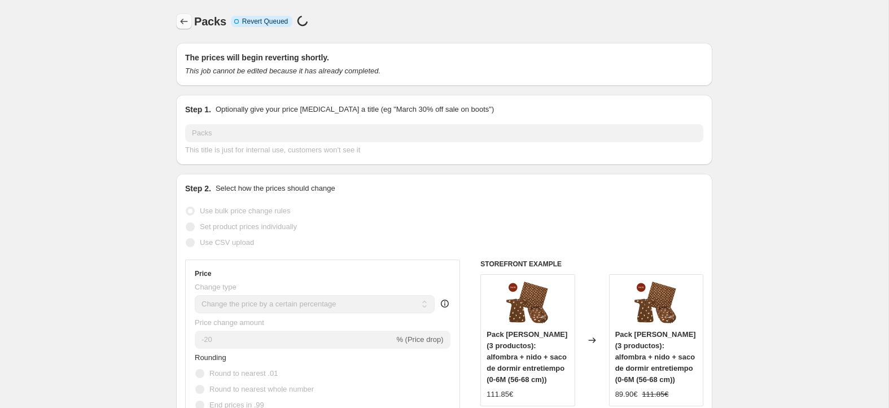
click at [183, 22] on icon "Price change jobs" at bounding box center [183, 21] width 11 height 11
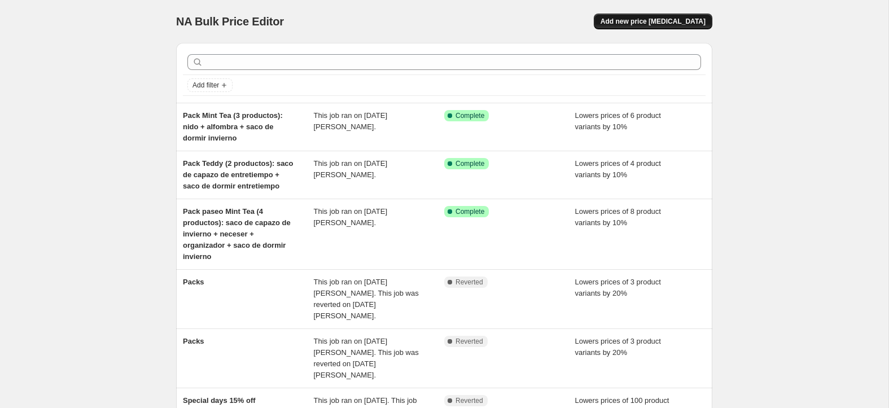
click at [651, 27] on button "Add new price [MEDICAL_DATA]" at bounding box center [653, 22] width 119 height 16
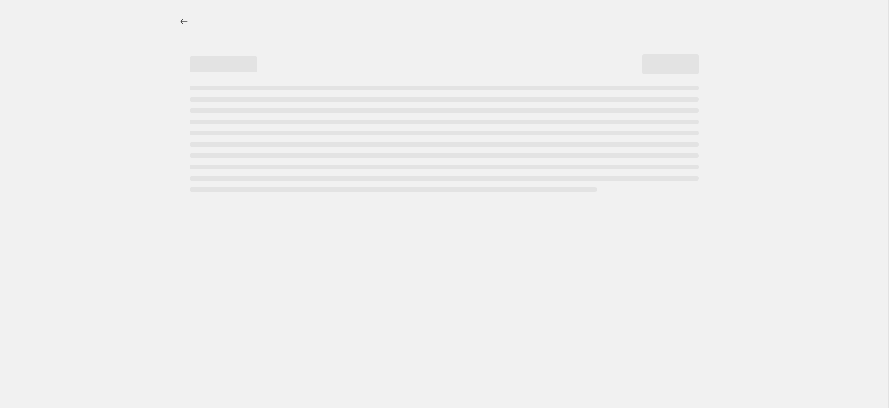
select select "percentage"
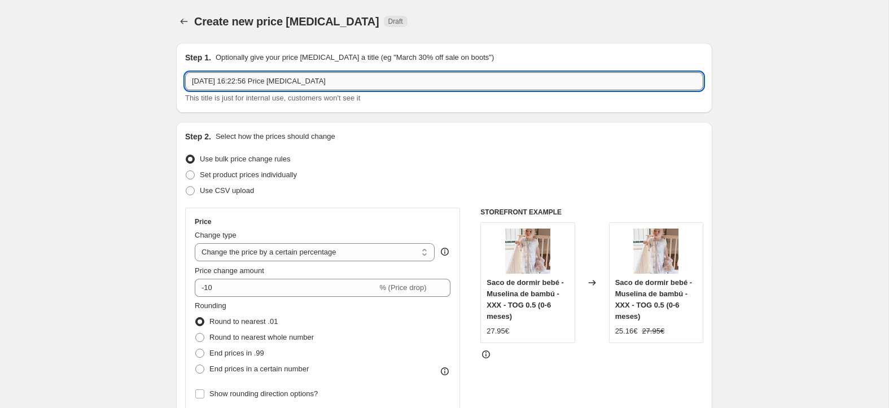
click at [226, 84] on input "[DATE] 16:22:56 Price [MEDICAL_DATA]" at bounding box center [444, 81] width 518 height 18
paste input "Pack [PERSON_NAME] (3 productos): alfombra + nido + saco de dormir entretiempo"
click at [226, 84] on input "[DATE] 20Pack [PERSON_NAME] (3 productos): alfombra + nido + saco de dormir ent…" at bounding box center [444, 81] width 518 height 18
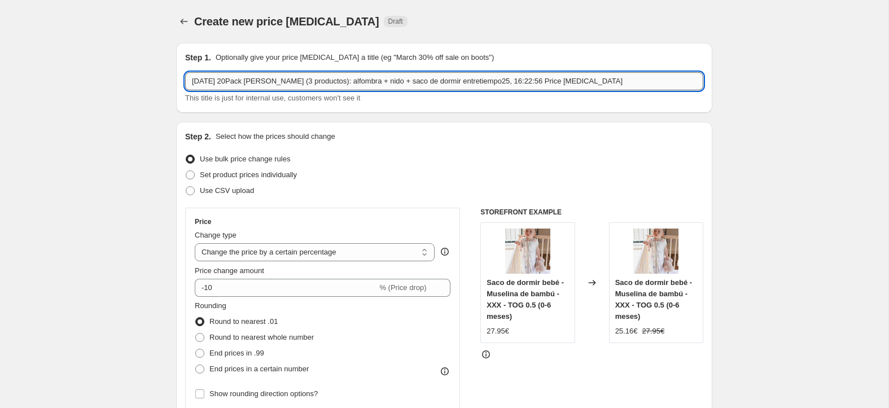
paste input "Pack [PERSON_NAME] (3 productos): alfombra + nido + saco de dormir entretiempo"
type input "Pack [PERSON_NAME] (3 productos): alfombra + nido + saco de dormir entretiempo"
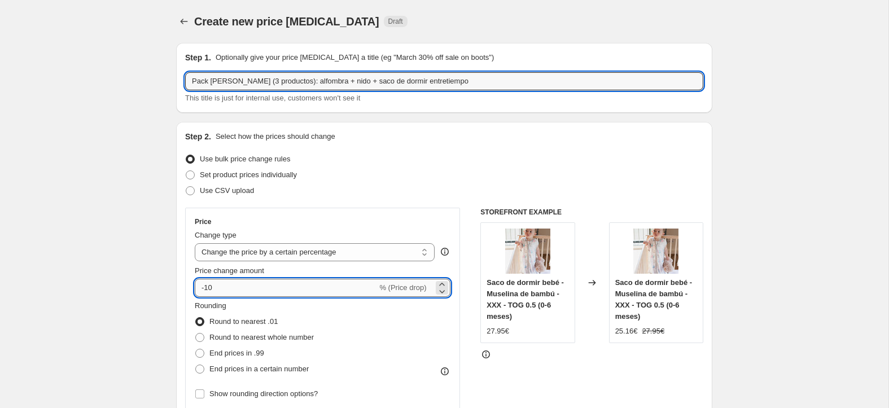
click at [221, 291] on input "-10" at bounding box center [286, 288] width 182 height 18
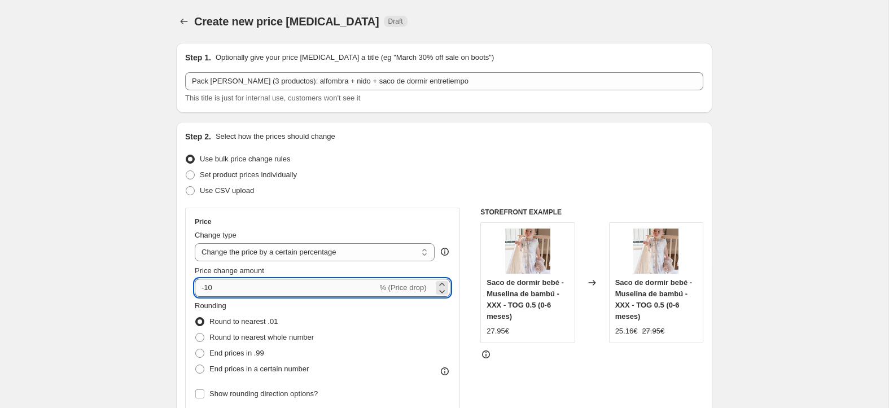
type input "-1"
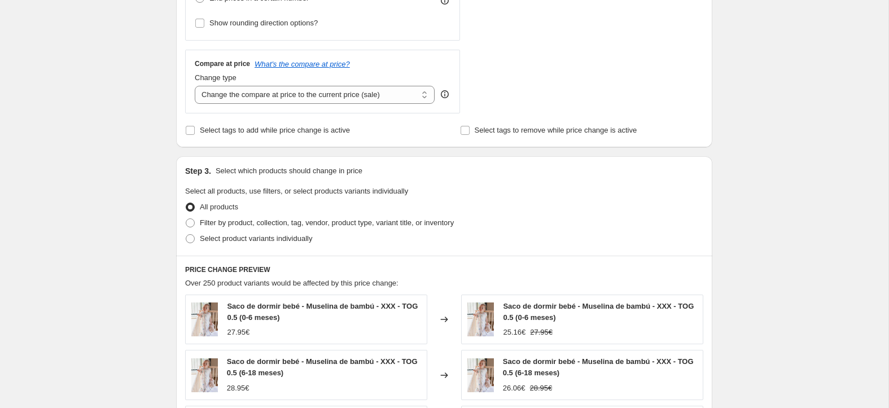
scroll to position [372, 0]
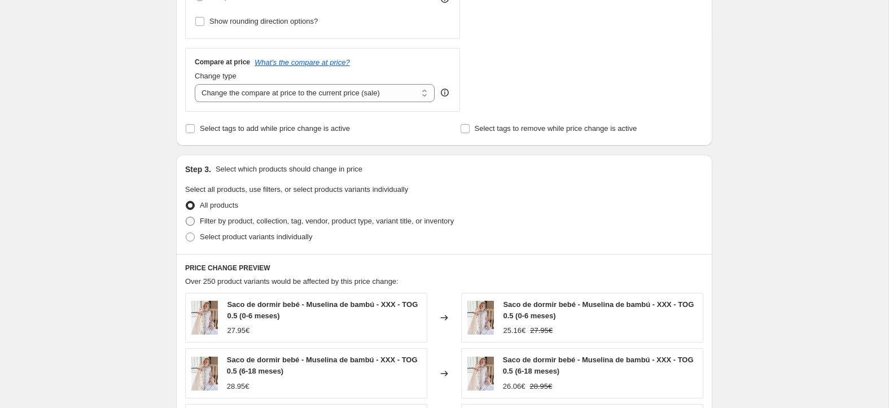
type input "-20"
click at [266, 223] on span "Filter by product, collection, tag, vendor, product type, variant title, or inv…" at bounding box center [327, 221] width 254 height 8
click at [186, 217] on input "Filter by product, collection, tag, vendor, product type, variant title, or inv…" at bounding box center [186, 217] width 1 height 1
radio input "true"
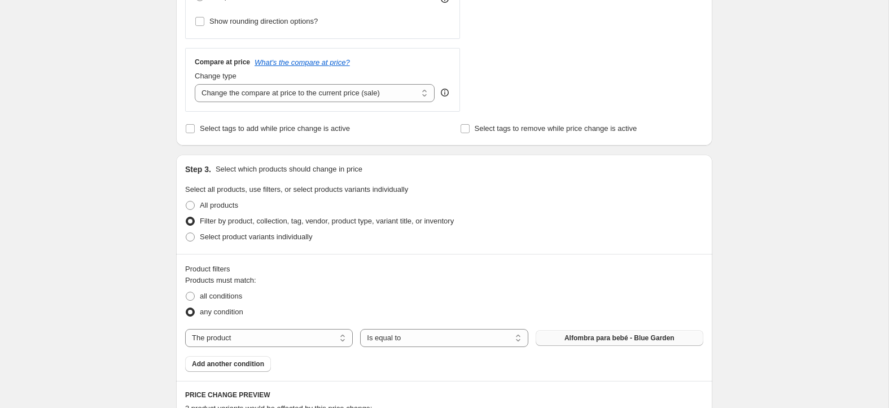
click at [582, 325] on span "Alfombra para bebé - Blue Garden" at bounding box center [619, 338] width 110 height 9
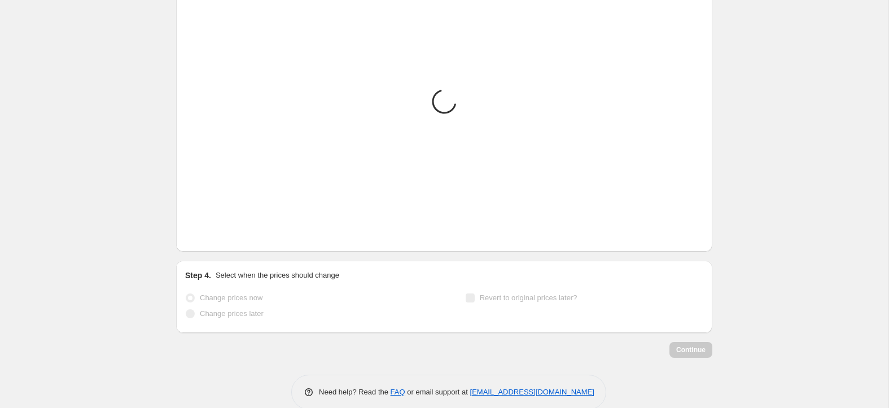
scroll to position [761, 0]
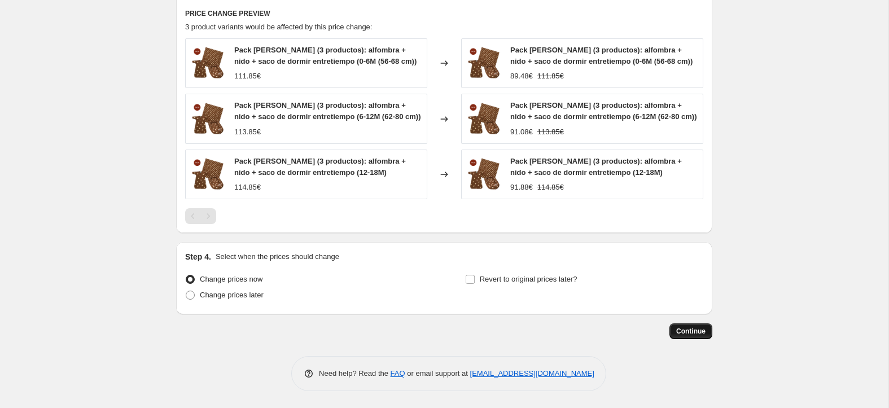
click at [676, 325] on span "Continue" at bounding box center [690, 331] width 29 height 9
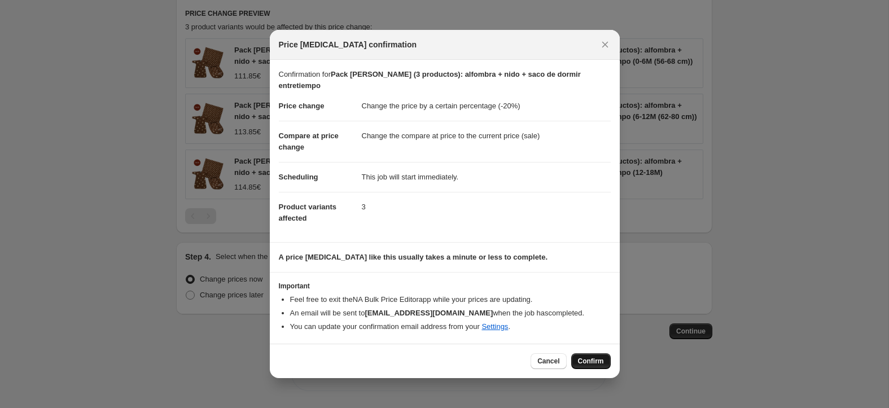
click at [584, 325] on span "Confirm" at bounding box center [591, 361] width 26 height 9
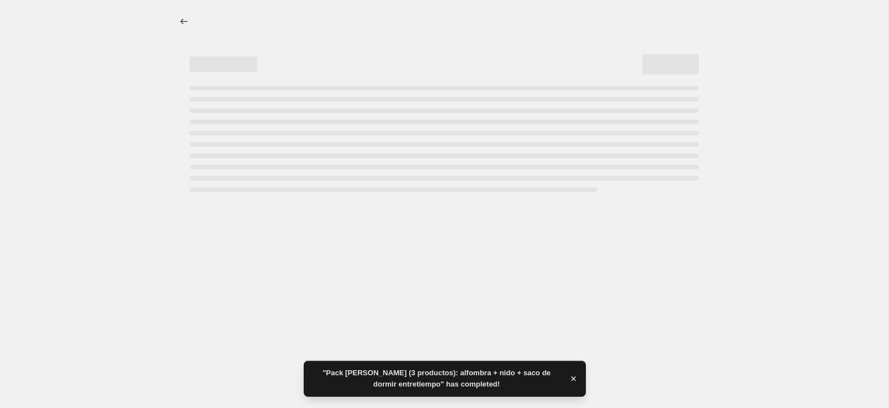
select select "percentage"
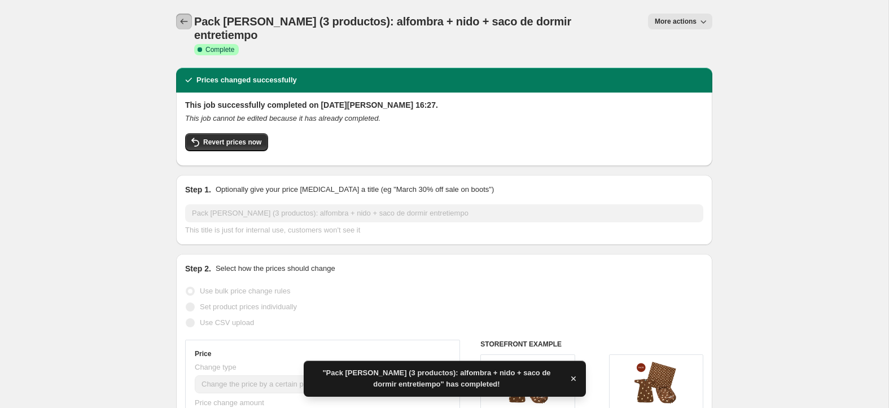
click at [185, 19] on icon "Price change jobs" at bounding box center [183, 21] width 11 height 11
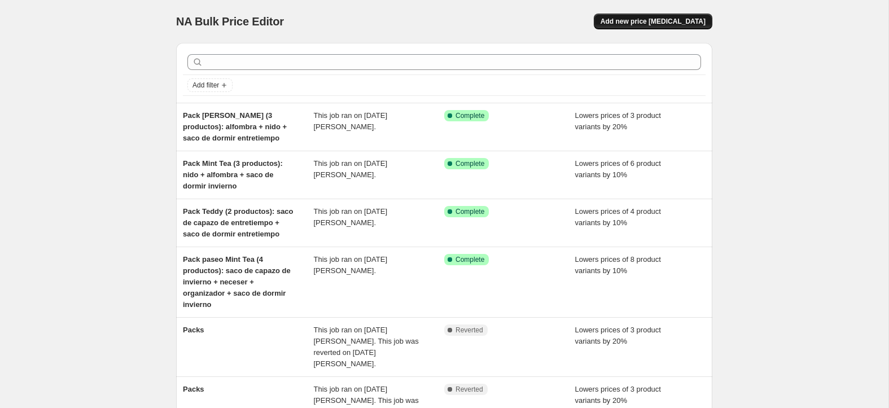
click at [648, 25] on span "Add new price [MEDICAL_DATA]" at bounding box center [652, 21] width 105 height 9
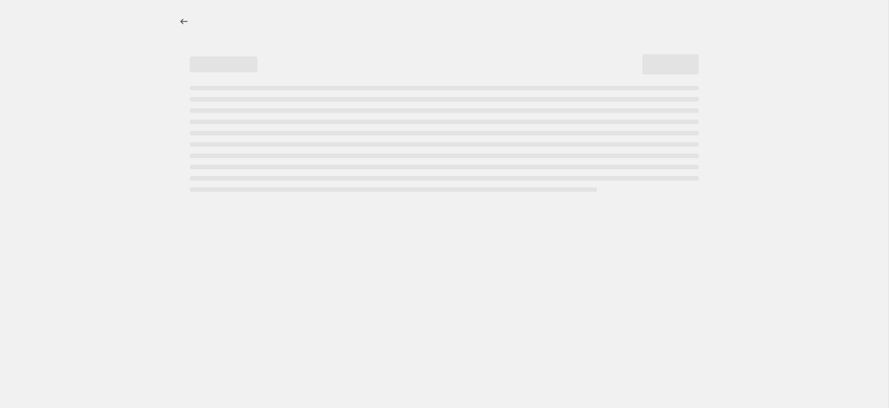
select select "percentage"
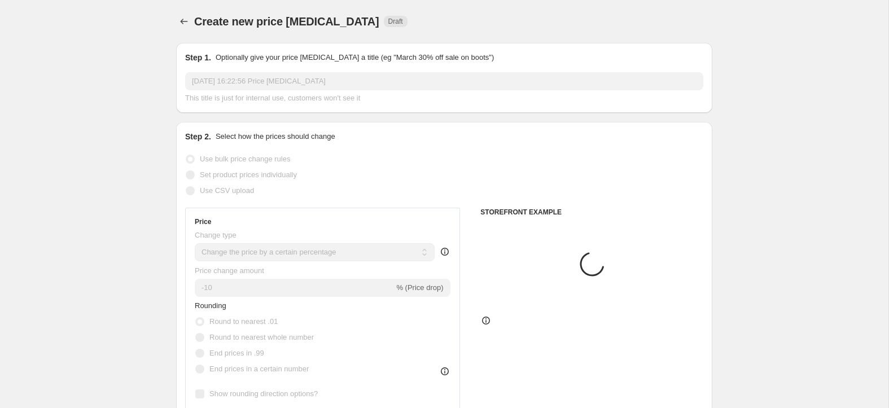
click at [243, 84] on input "[DATE] 16:22:56 Price [MEDICAL_DATA]" at bounding box center [444, 81] width 518 height 18
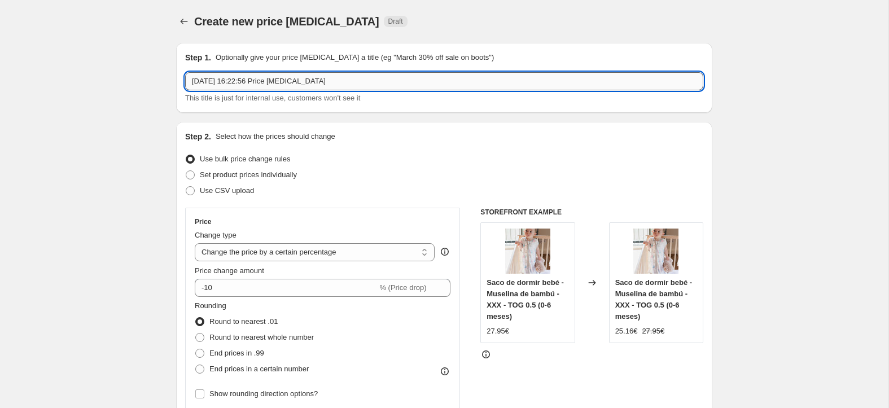
click at [243, 84] on input "[DATE] 16:22:56 Price [MEDICAL_DATA]" at bounding box center [444, 81] width 518 height 18
paste input "Pack Hermanos Teddy (2 productos): Pijama manta + Saco de dormir entretiempo"
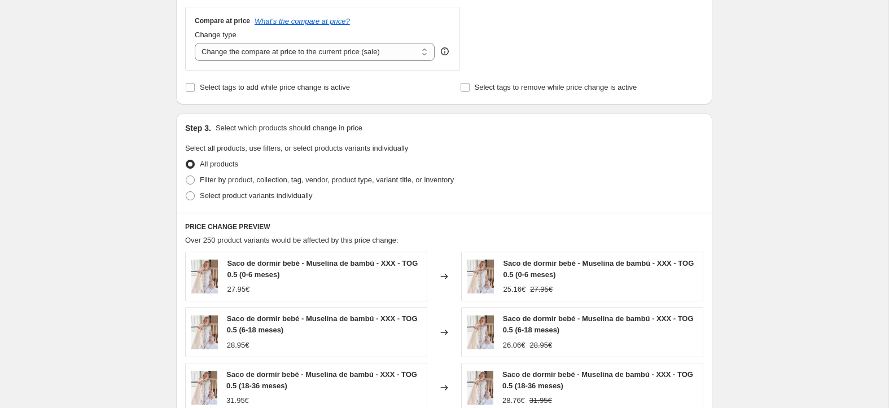
scroll to position [415, 0]
type input "Pack Hermanos Teddy (2 productos): Pijama manta + Saco de dormir entretiempo"
click at [258, 183] on span "Filter by product, collection, tag, vendor, product type, variant title, or inv…" at bounding box center [327, 178] width 254 height 8
click at [186, 175] on input "Filter by product, collection, tag, vendor, product type, variant title, or inv…" at bounding box center [186, 174] width 1 height 1
radio input "true"
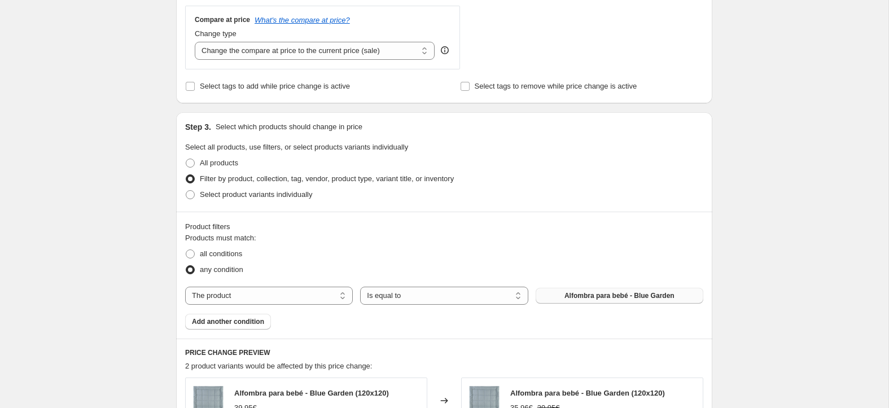
click at [593, 298] on span "Alfombra para bebé - Blue Garden" at bounding box center [619, 295] width 110 height 9
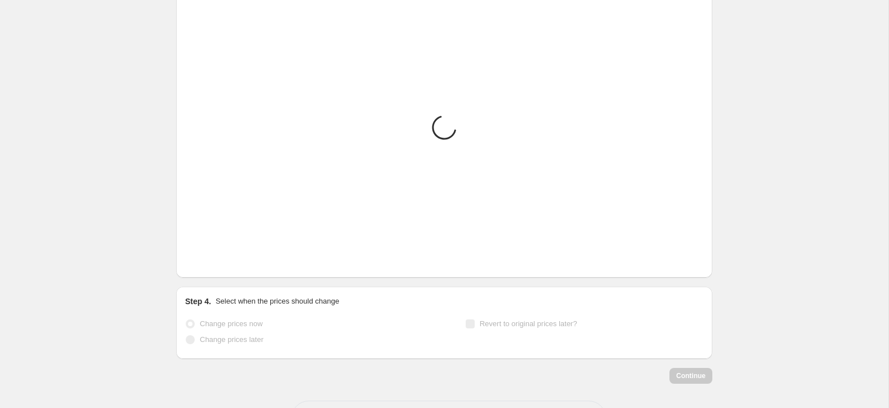
scroll to position [928, 0]
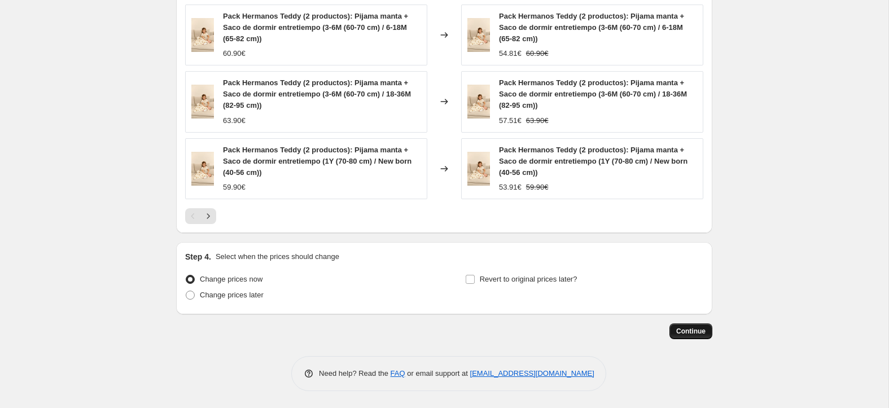
click at [676, 325] on button "Continue" at bounding box center [690, 331] width 43 height 16
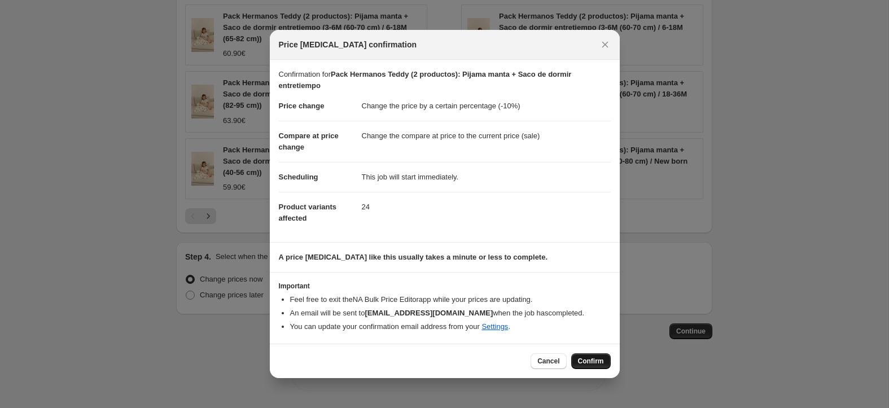
click at [587, 325] on button "Confirm" at bounding box center [591, 361] width 40 height 16
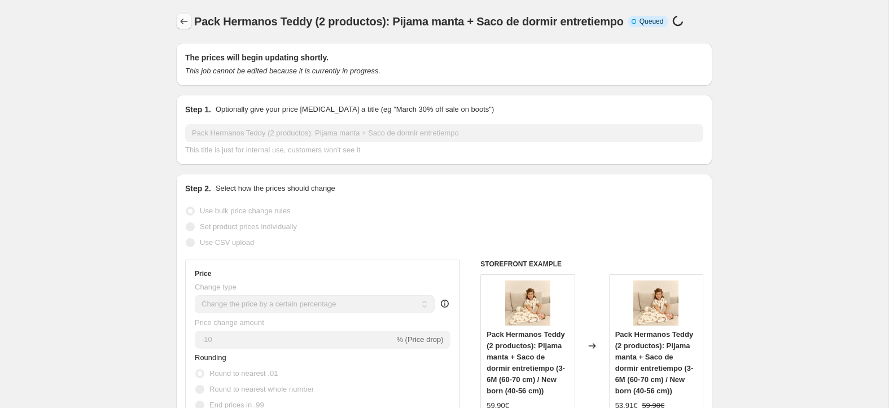
click at [185, 25] on icon "Price change jobs" at bounding box center [183, 21] width 11 height 11
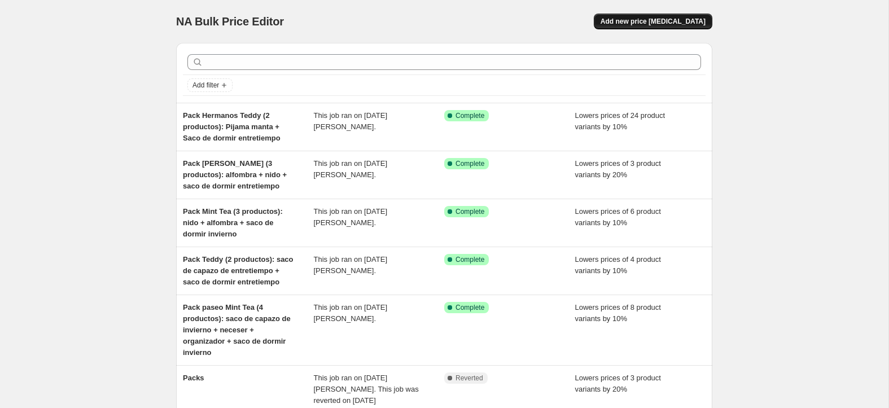
click at [665, 18] on span "Add new price [MEDICAL_DATA]" at bounding box center [652, 21] width 105 height 9
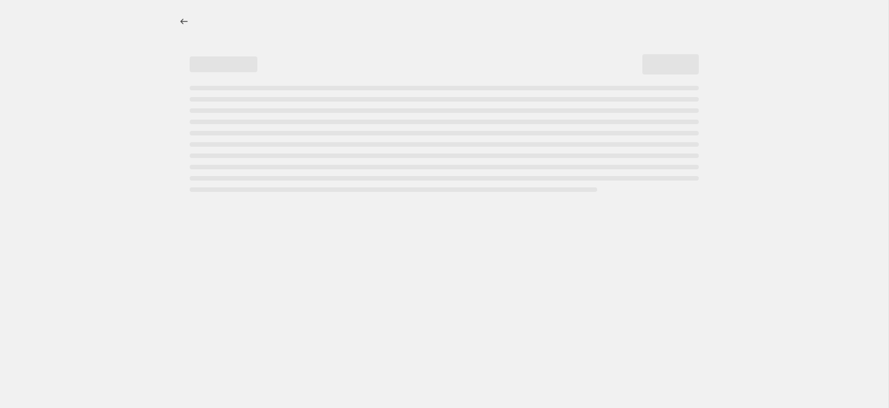
select select "percentage"
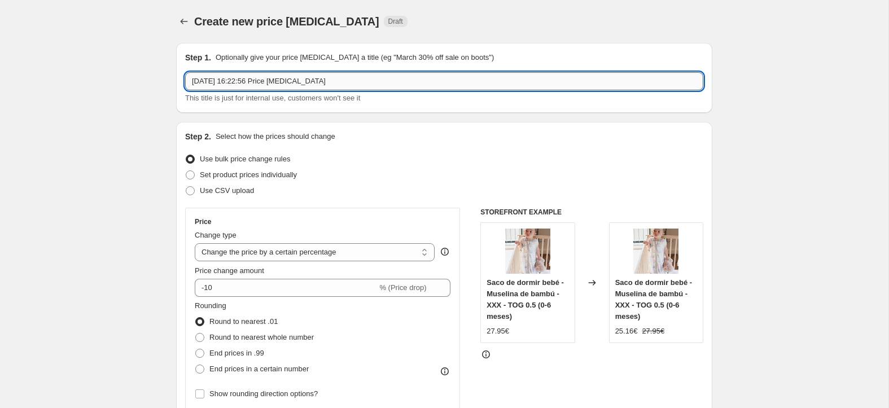
click at [259, 85] on input "[DATE] 16:22:56 Price [MEDICAL_DATA]" at bounding box center [444, 81] width 518 height 18
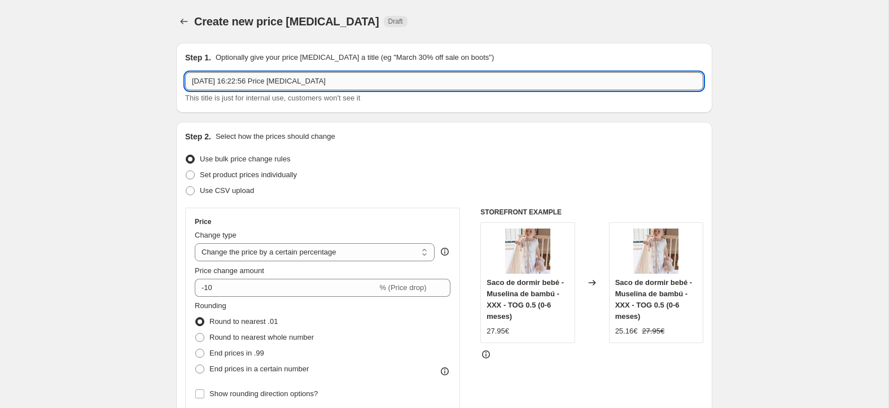
paste input "Pack Blue Garden (3 productos): nido + alfombra + saco de dormir invierno"
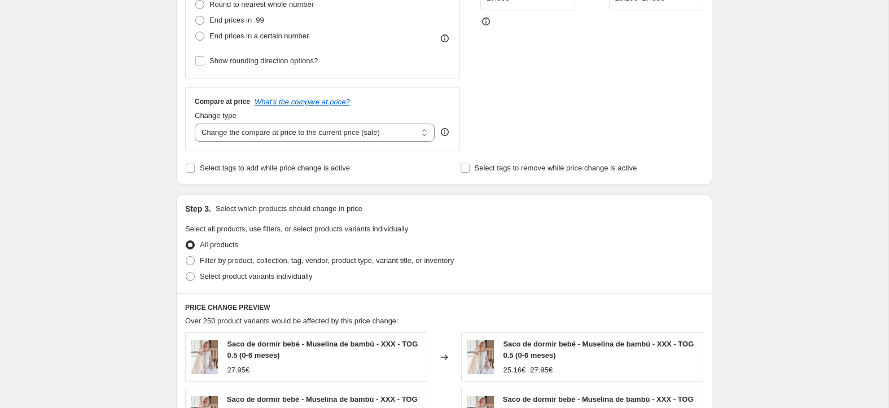
scroll to position [361, 0]
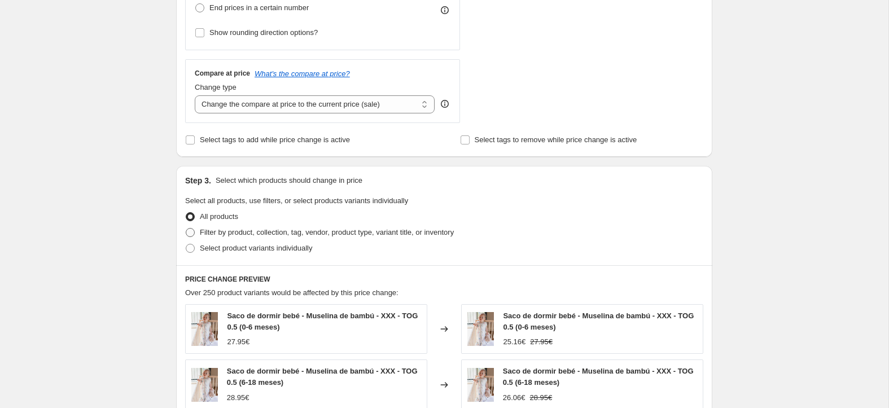
type input "Pack Blue Garden (3 productos): nido + alfombra + saco de dormir invierno"
click at [302, 235] on span "Filter by product, collection, tag, vendor, product type, variant title, or inv…" at bounding box center [327, 232] width 254 height 8
click at [186, 229] on input "Filter by product, collection, tag, vendor, product type, variant title, or inv…" at bounding box center [186, 228] width 1 height 1
radio input "true"
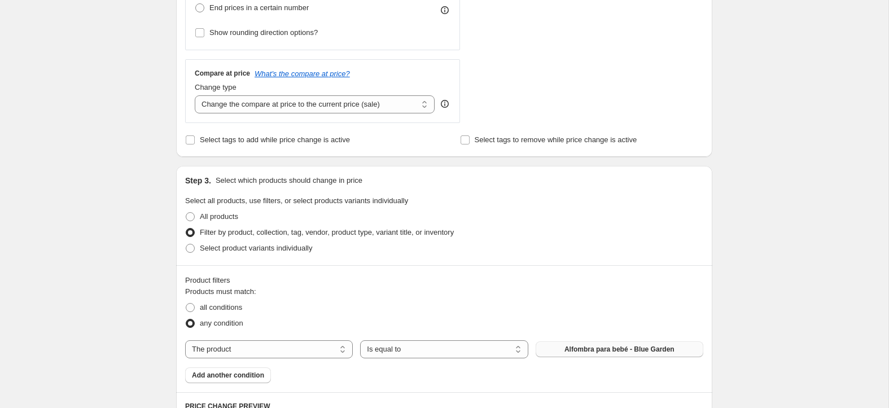
click at [576, 325] on span "Alfombra para bebé - Blue Garden" at bounding box center [619, 349] width 110 height 9
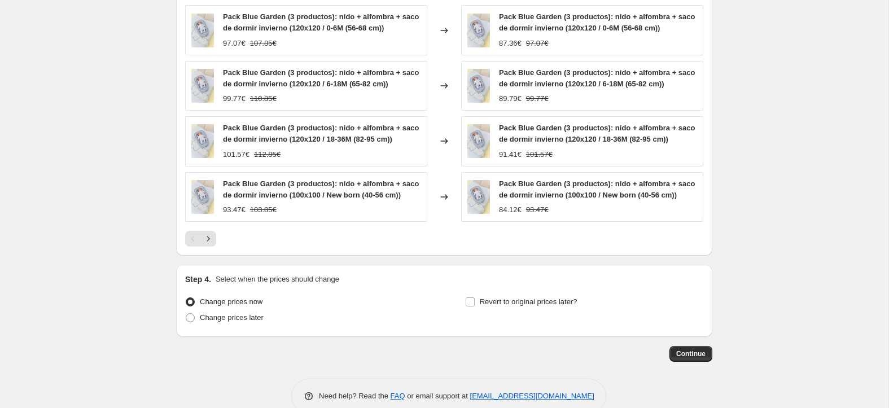
scroll to position [906, 0]
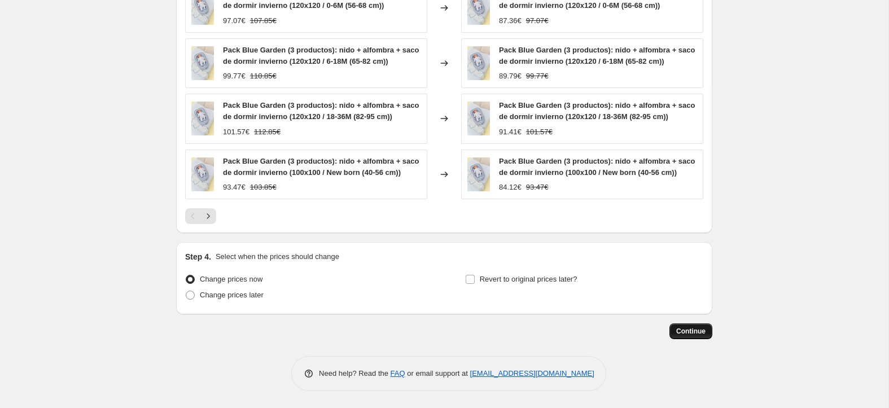
click at [676, 325] on button "Continue" at bounding box center [690, 331] width 43 height 16
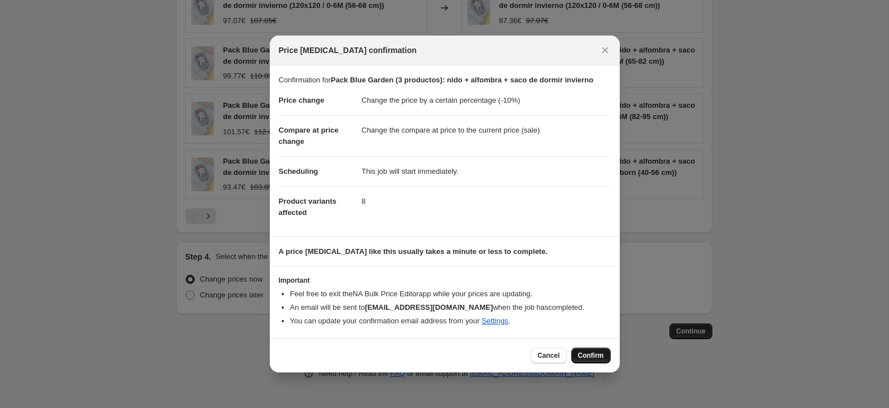
click at [588, 325] on span "Confirm" at bounding box center [591, 355] width 26 height 9
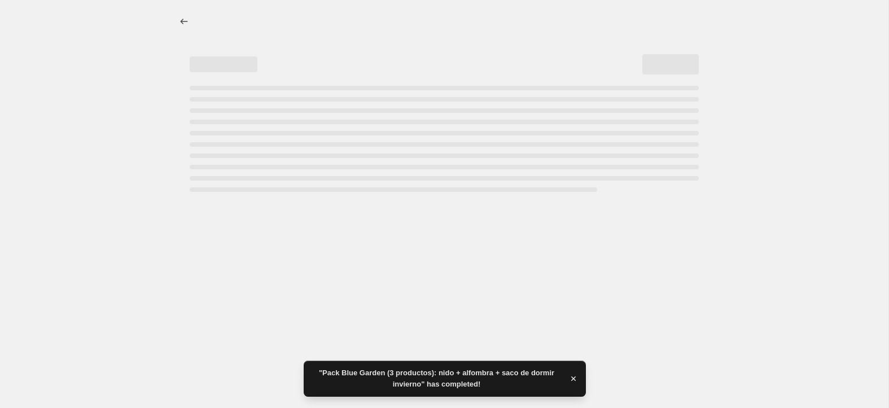
select select "percentage"
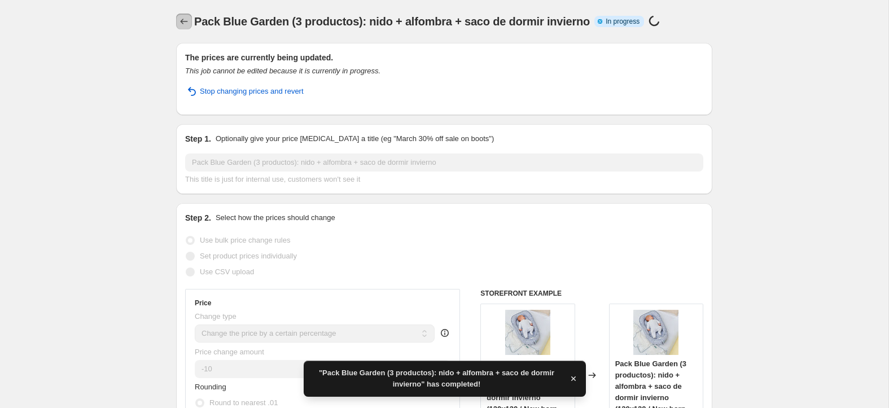
click at [184, 24] on icon "Price change jobs" at bounding box center [183, 21] width 11 height 11
